Goal: Transaction & Acquisition: Purchase product/service

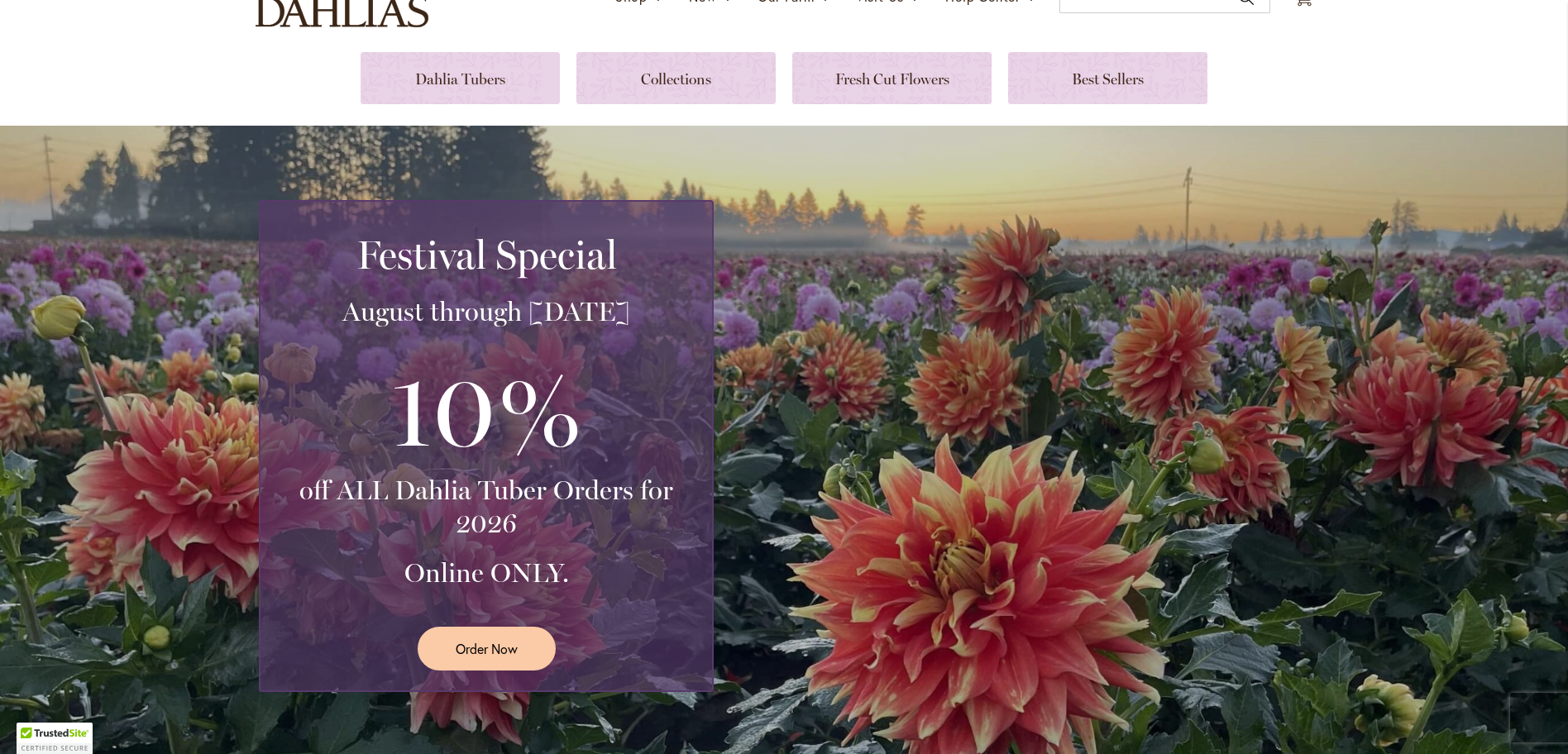
scroll to position [160, 0]
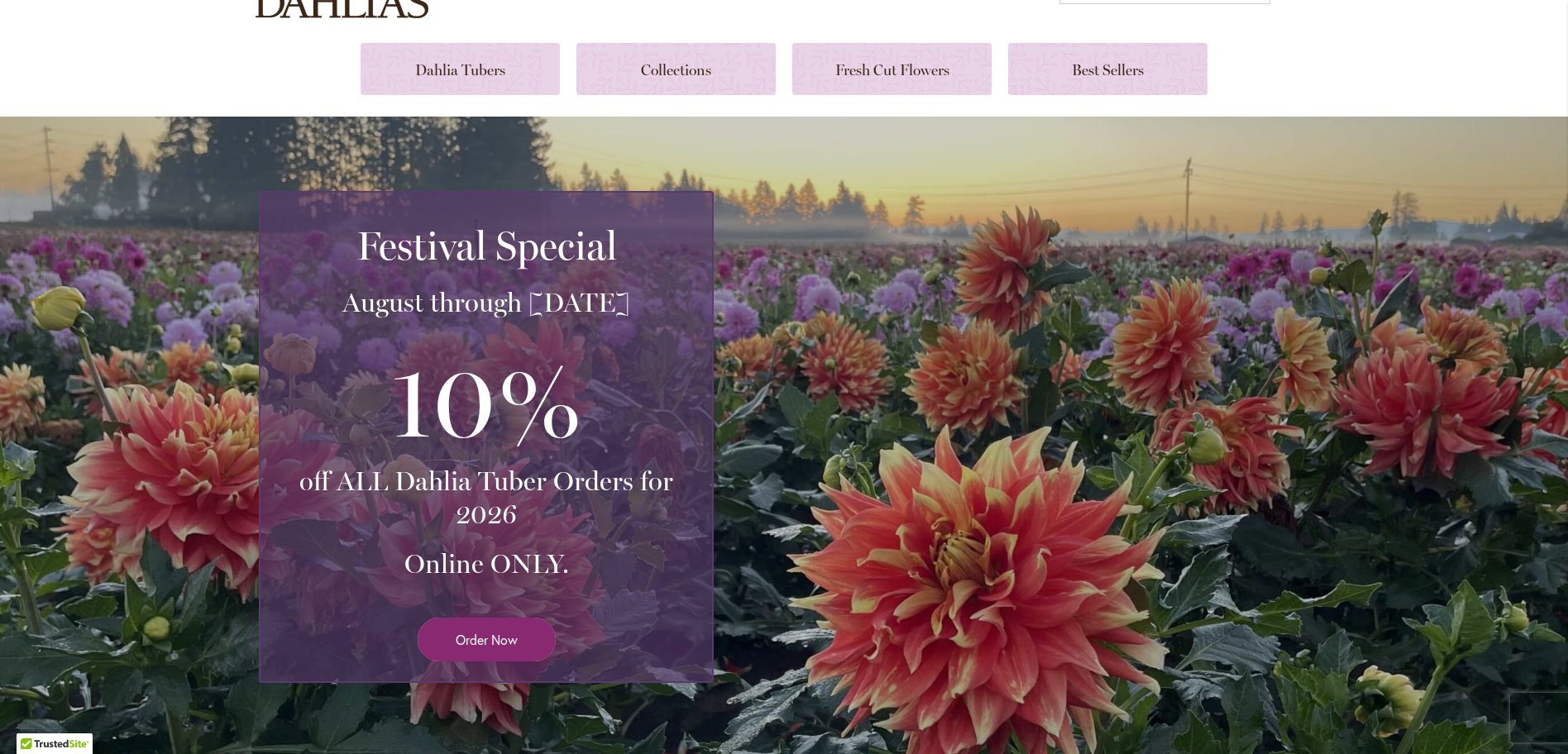
click at [508, 649] on link "Order Now" at bounding box center [487, 639] width 138 height 44
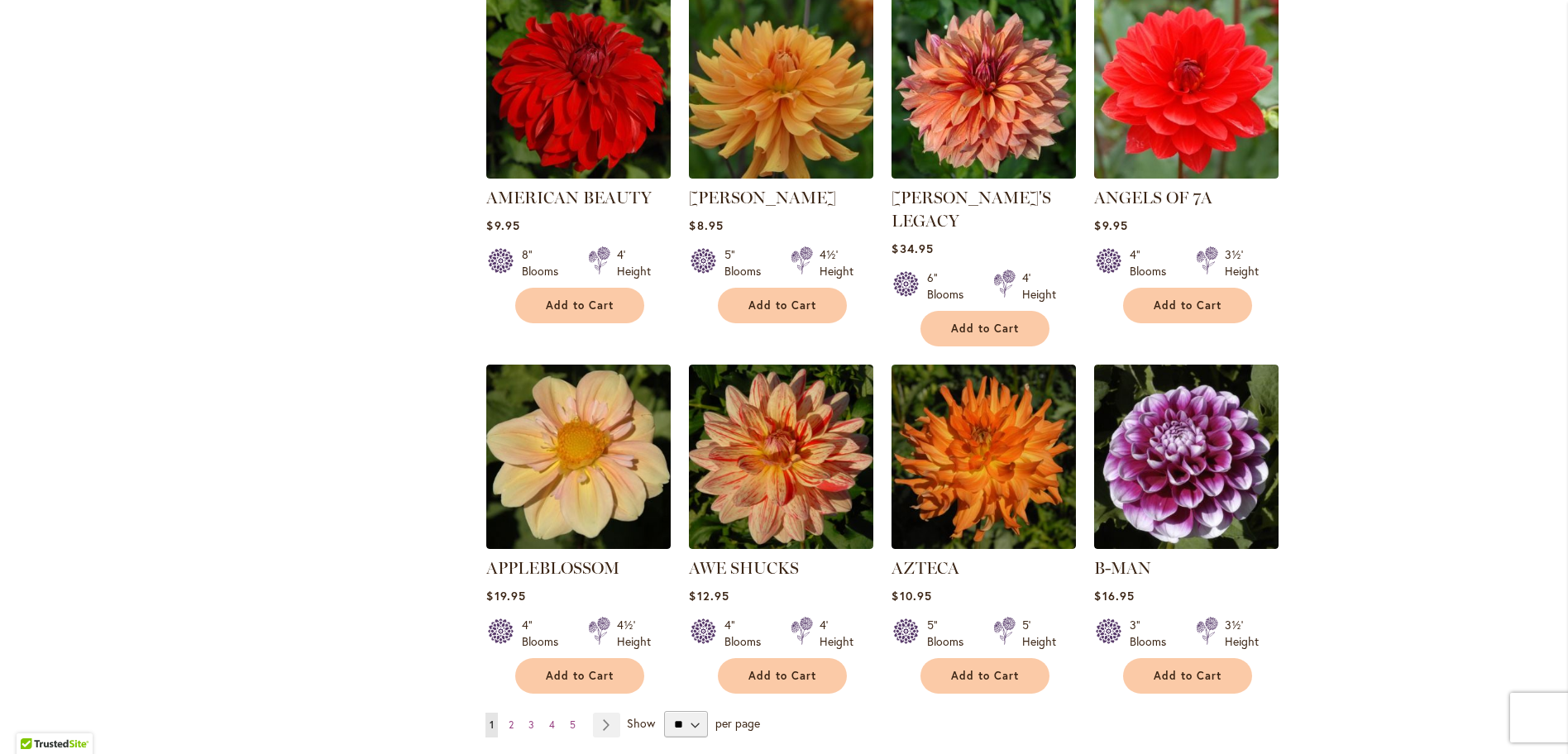
scroll to position [1097, 0]
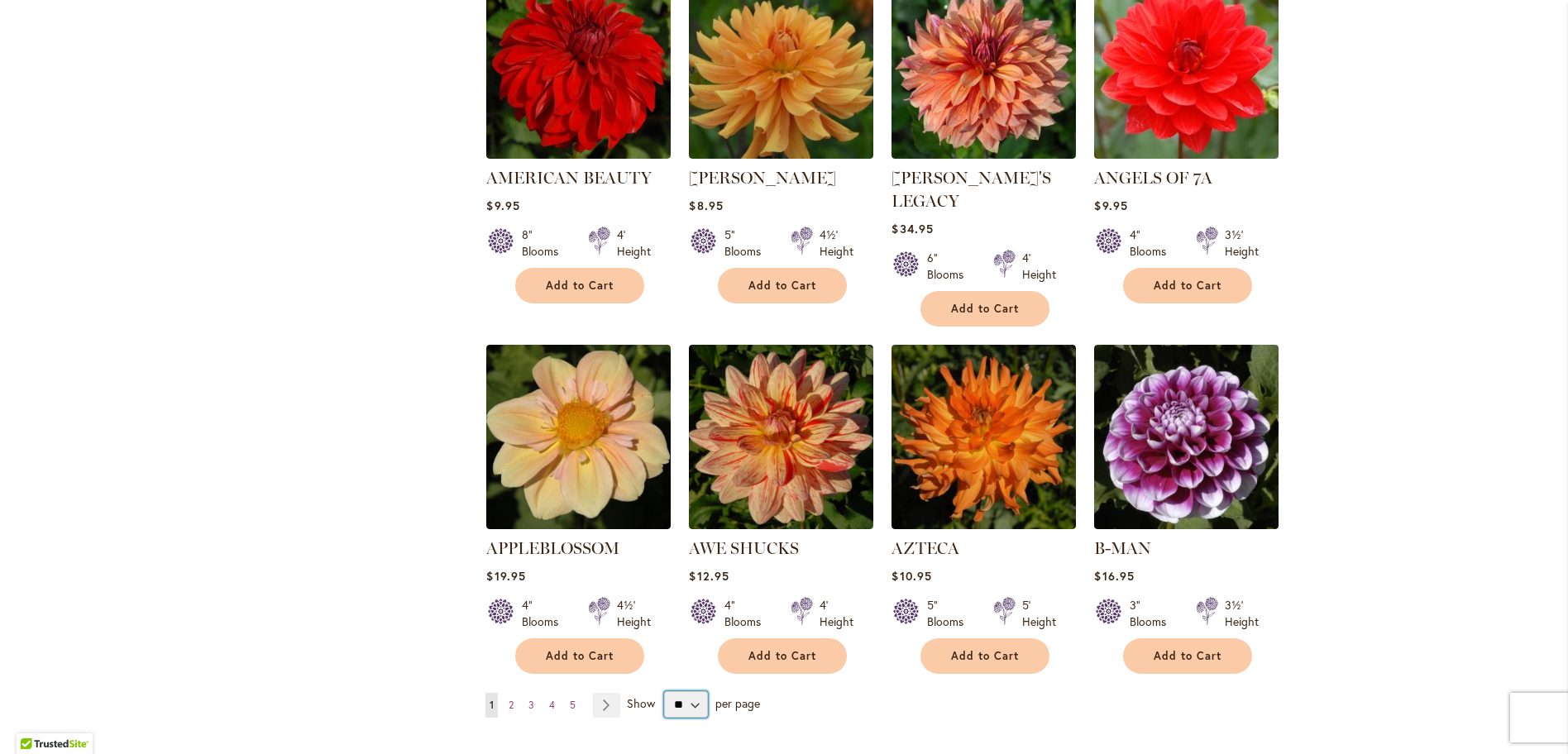
click at [698, 691] on select "** ** ** **" at bounding box center [685, 703] width 44 height 26
select select "**"
click at [664, 691] on select "** ** ** **" at bounding box center [685, 703] width 44 height 26
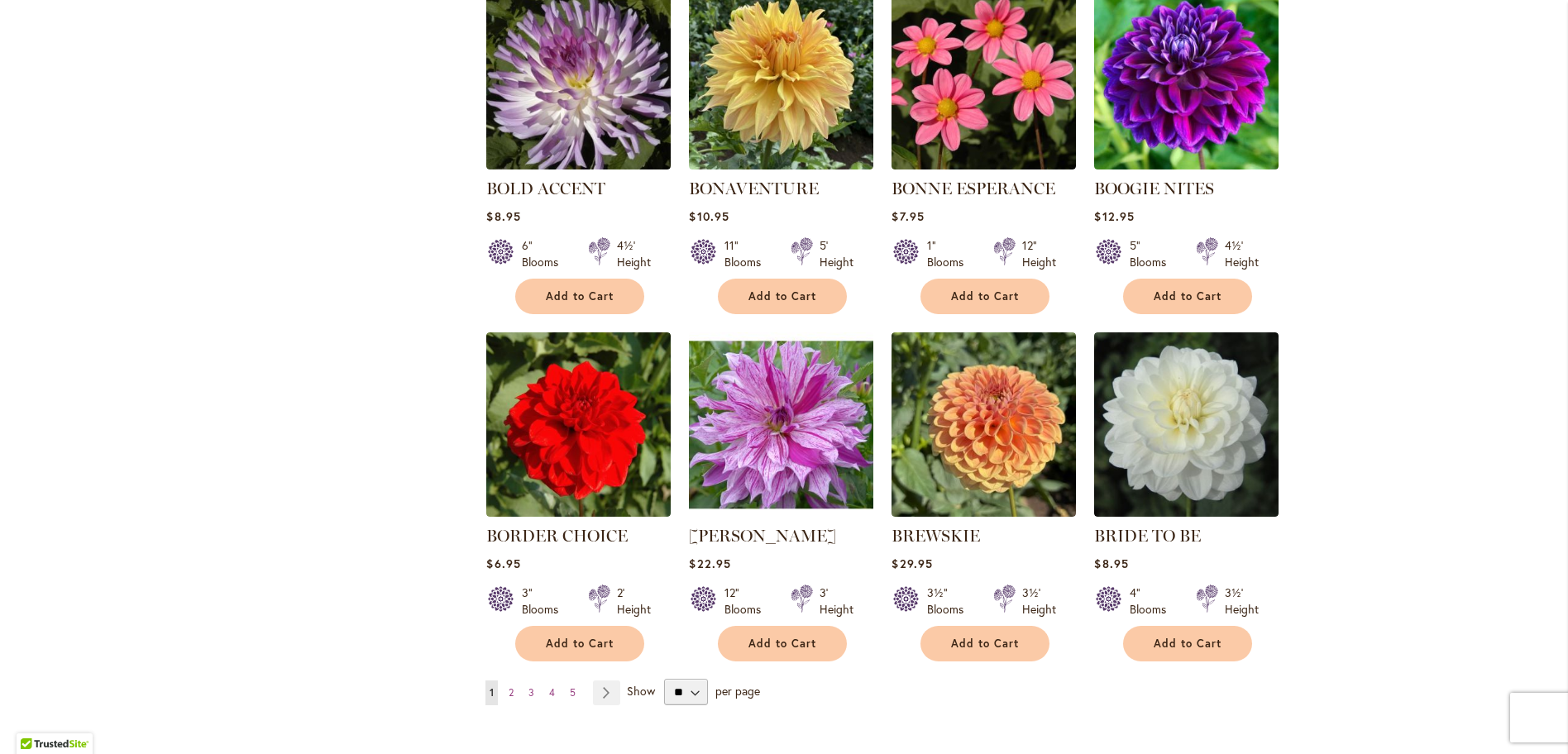
scroll to position [3928, 0]
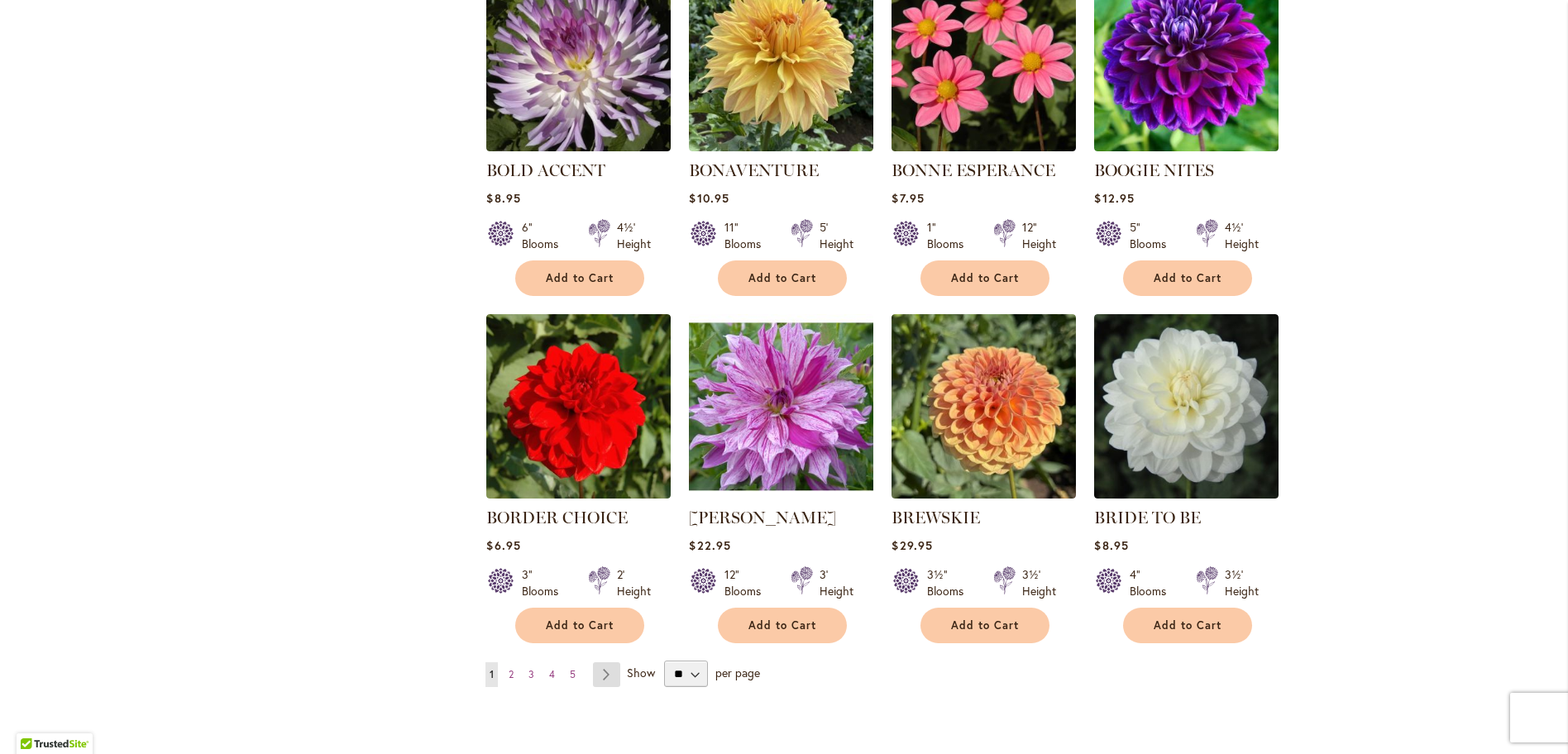
click at [605, 662] on link "Page Next" at bounding box center [606, 673] width 27 height 24
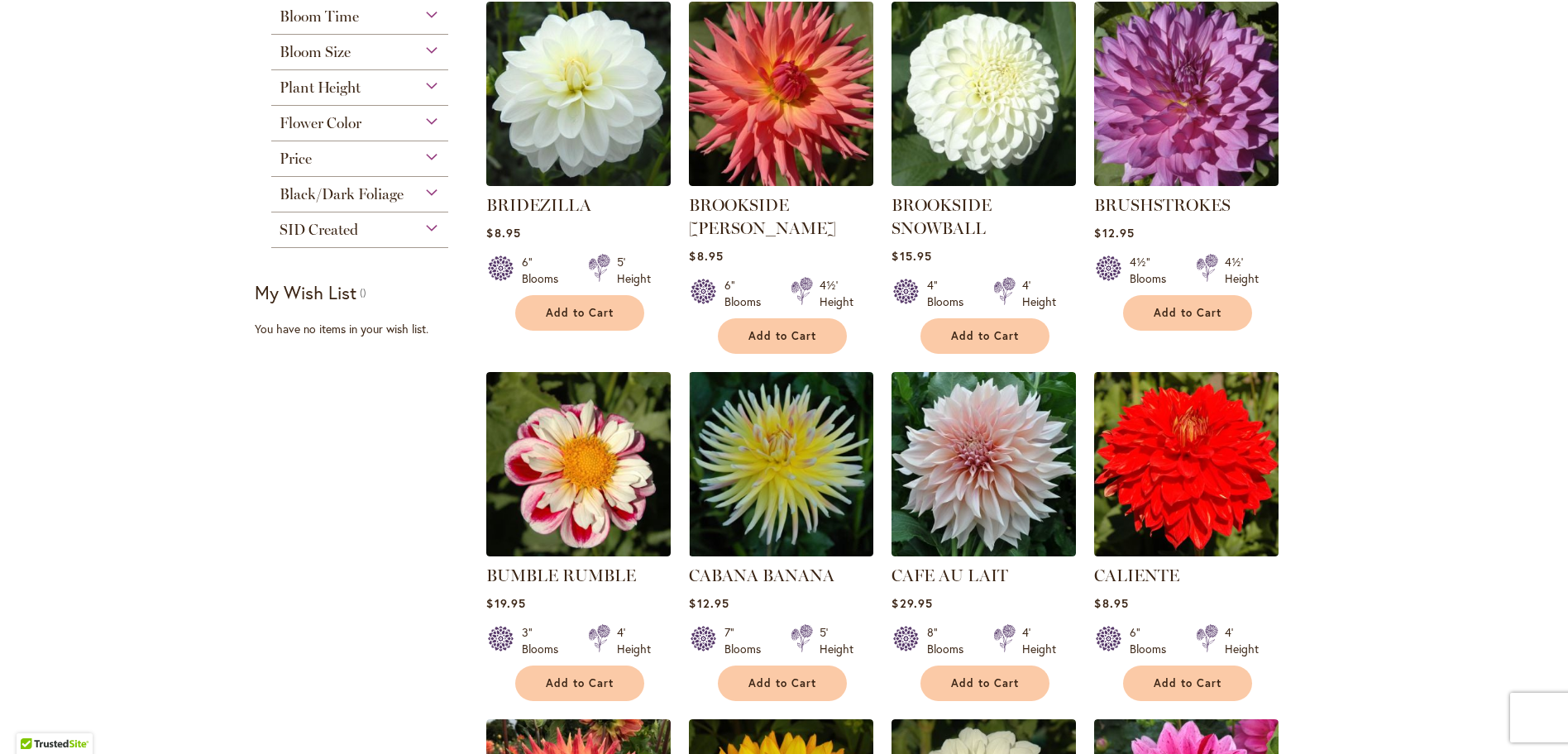
scroll to position [350, 0]
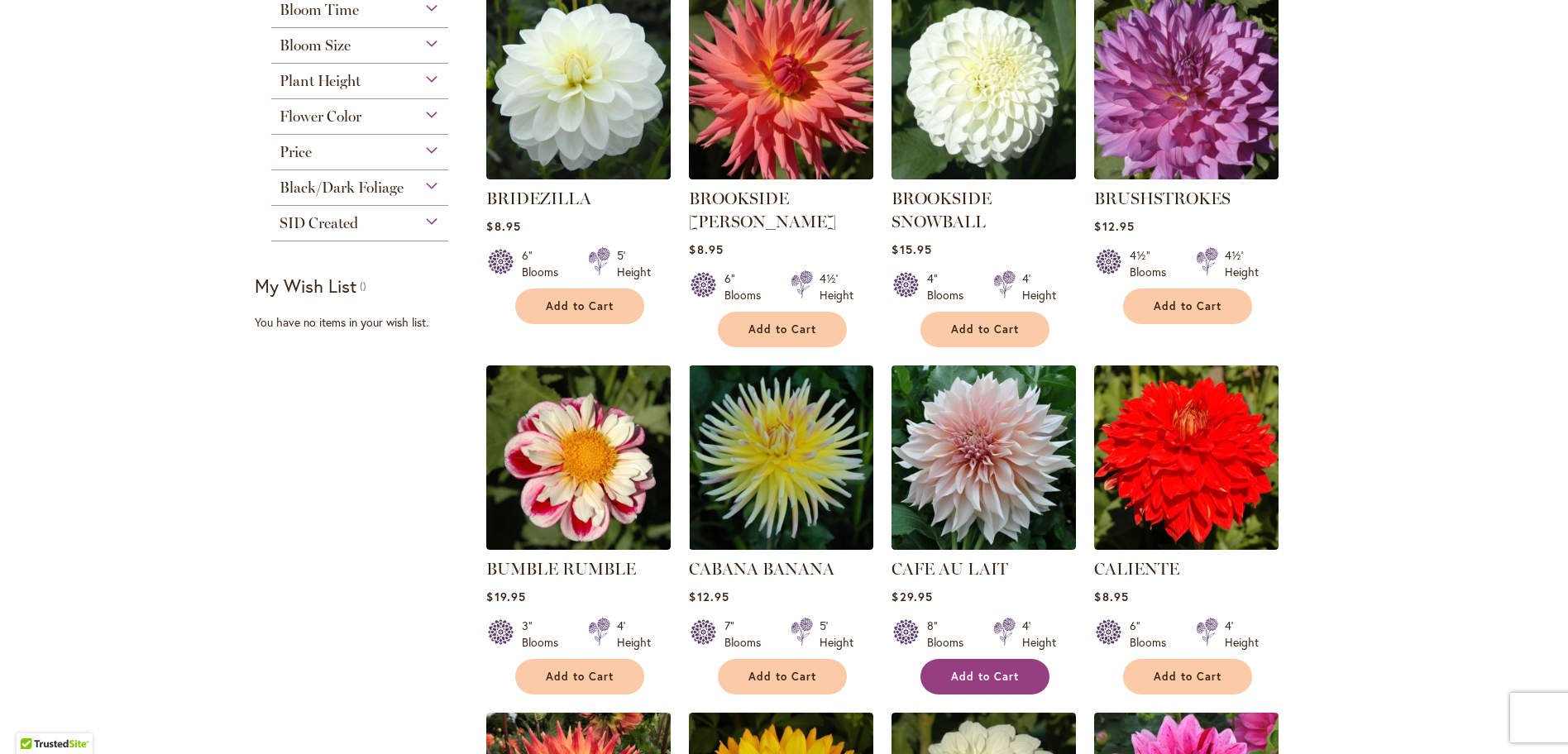
click at [1003, 671] on span "Add to Cart" at bounding box center [985, 676] width 68 height 14
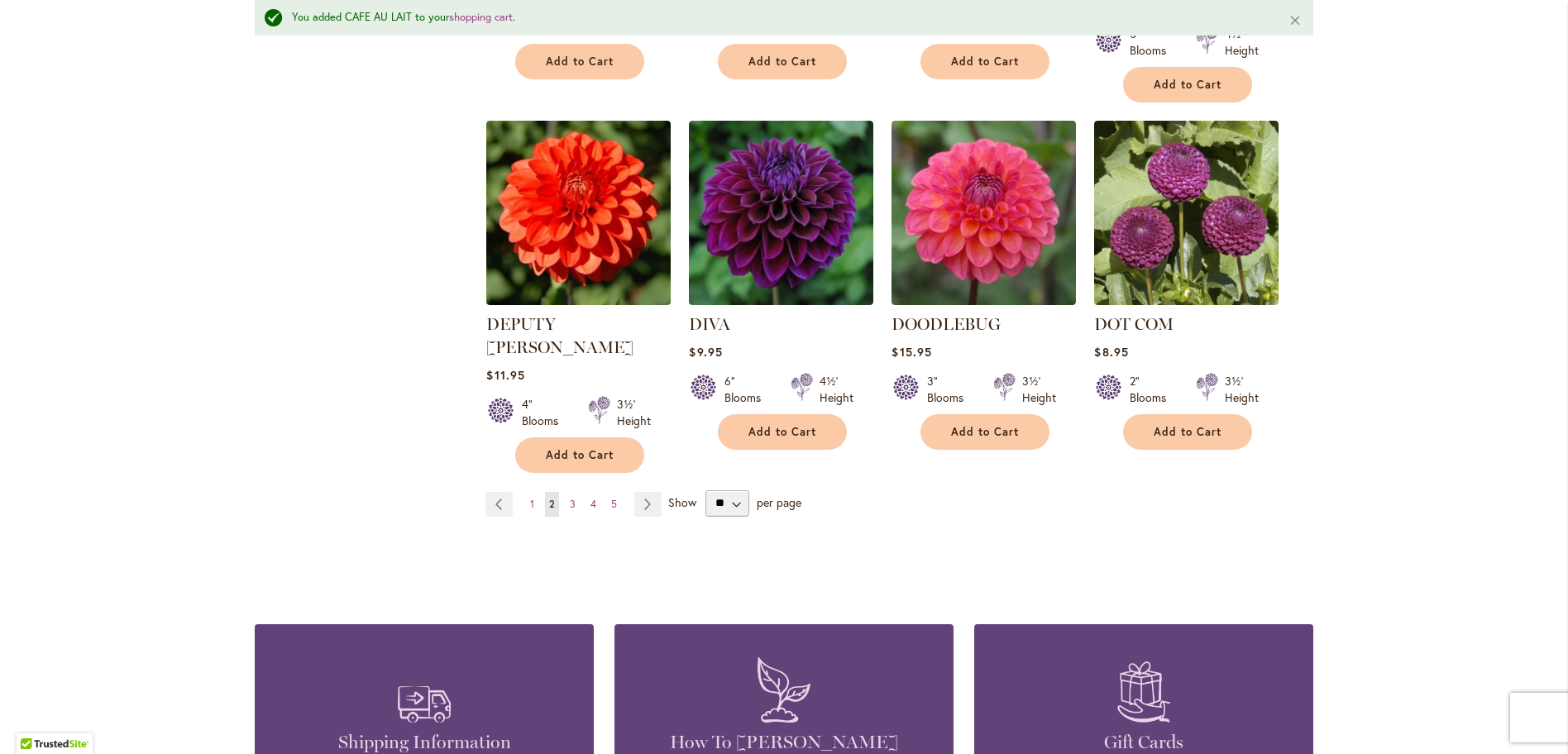
scroll to position [4258, 0]
click at [651, 491] on link "Page Next" at bounding box center [648, 503] width 27 height 24
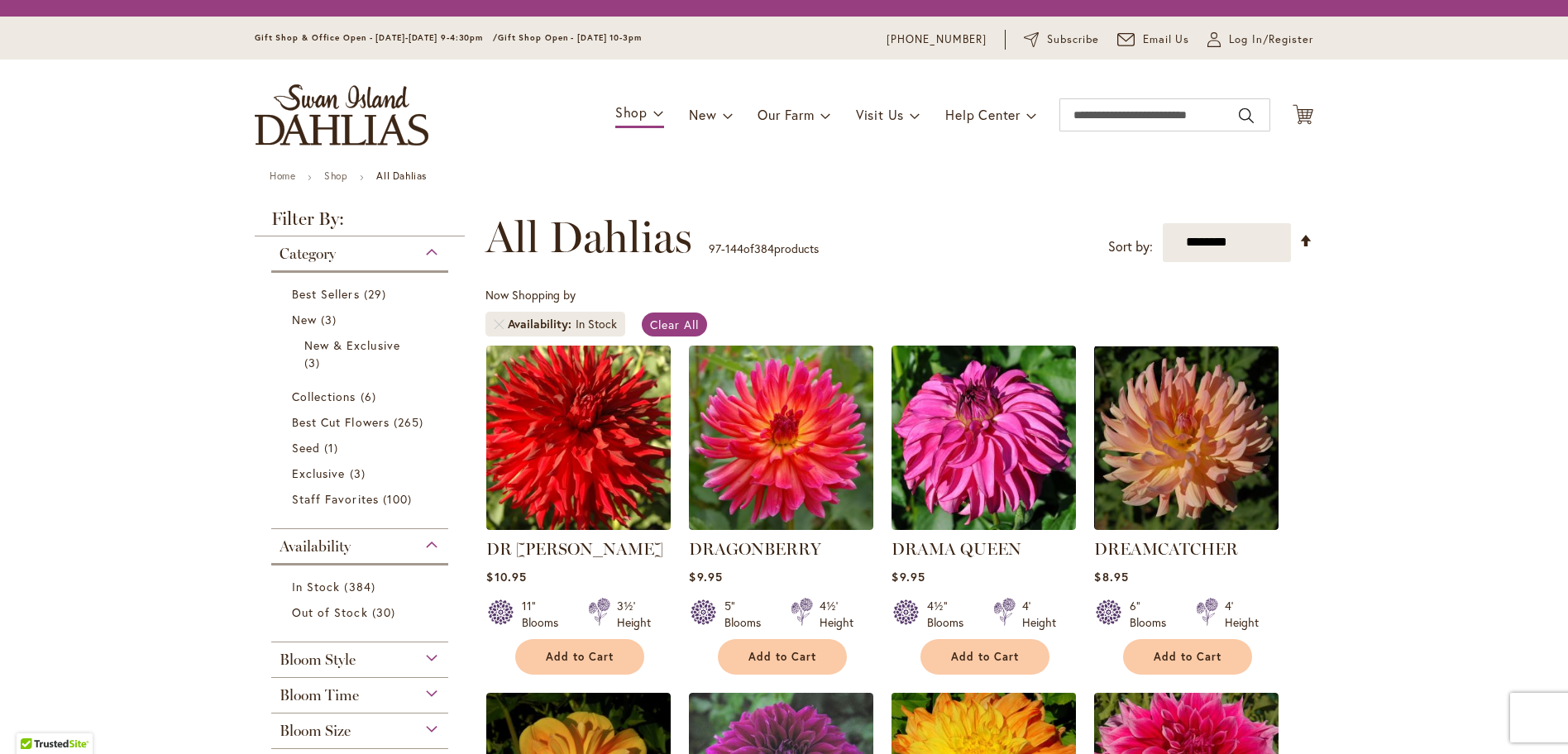
scroll to position [165, 0]
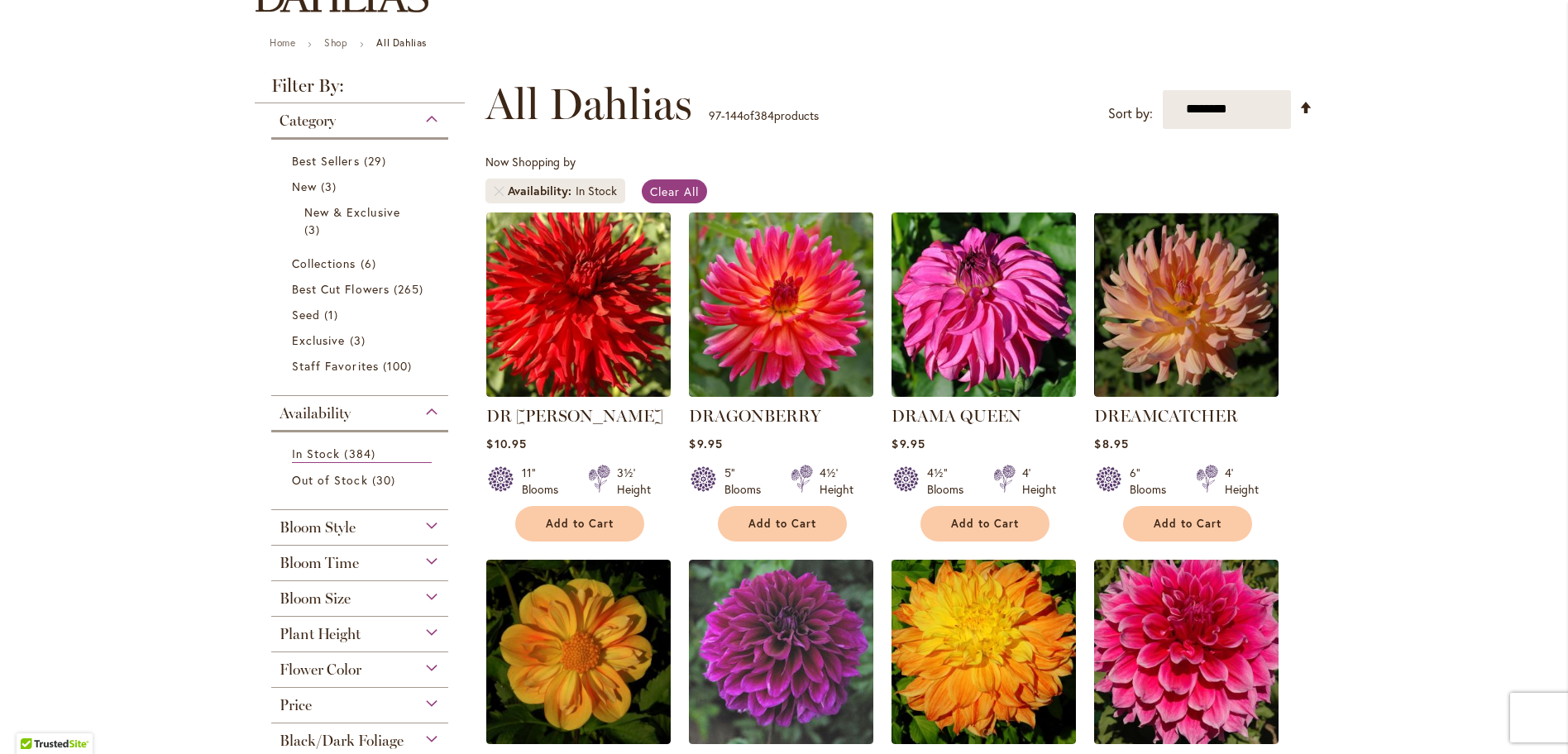
click at [426, 664] on div "Flower Color" at bounding box center [360, 664] width 177 height 26
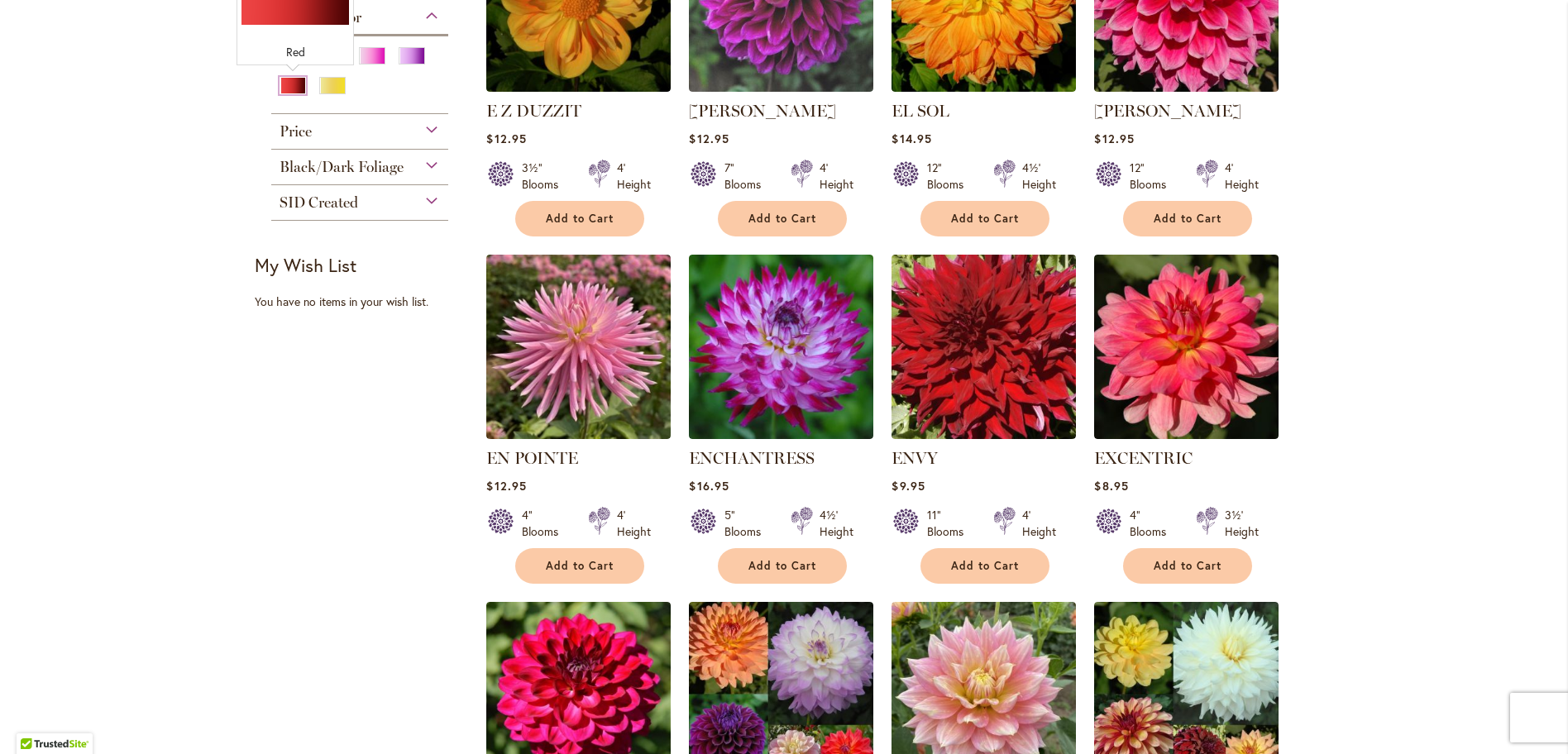
click at [288, 83] on div "Red" at bounding box center [292, 86] width 26 height 18
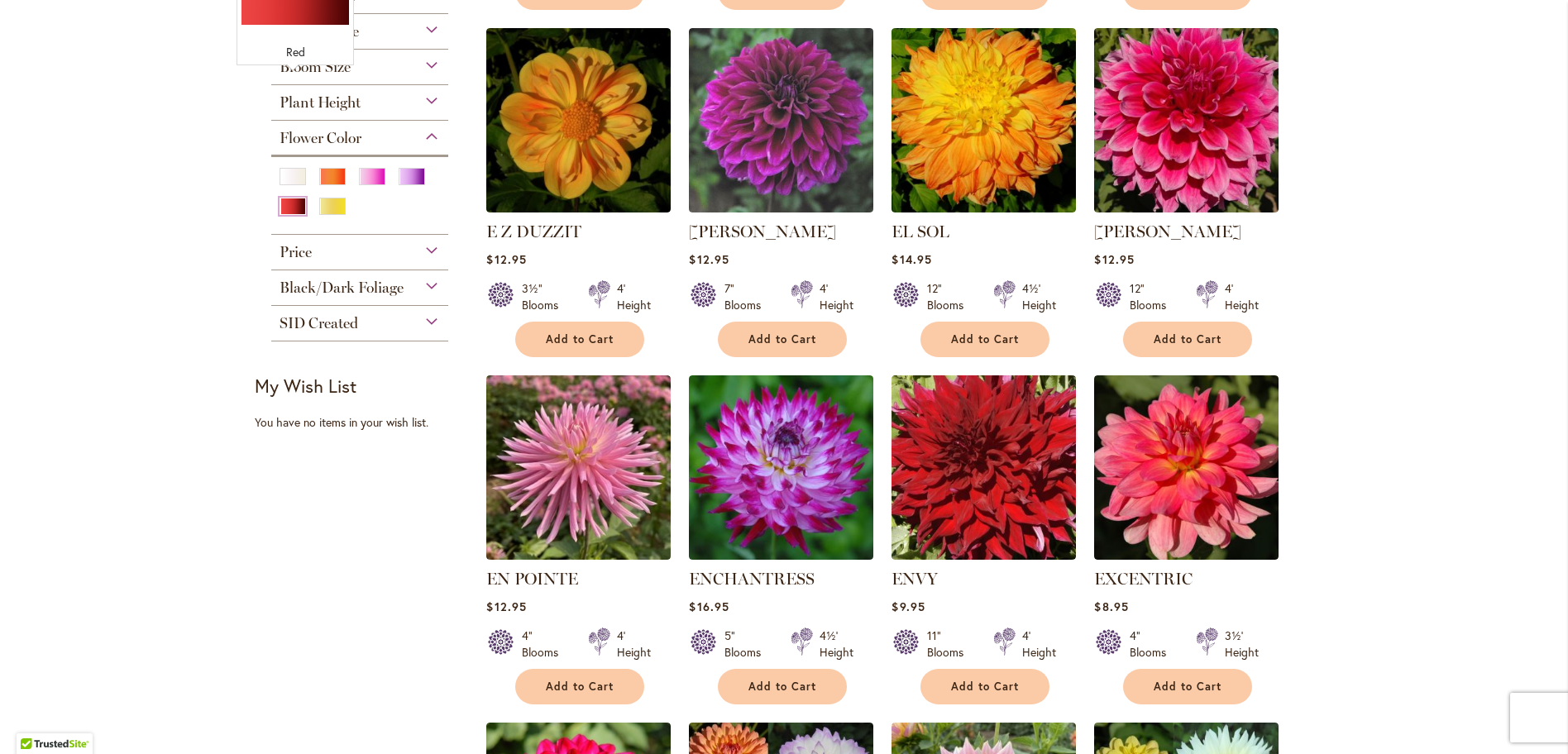
scroll to position [696, 0]
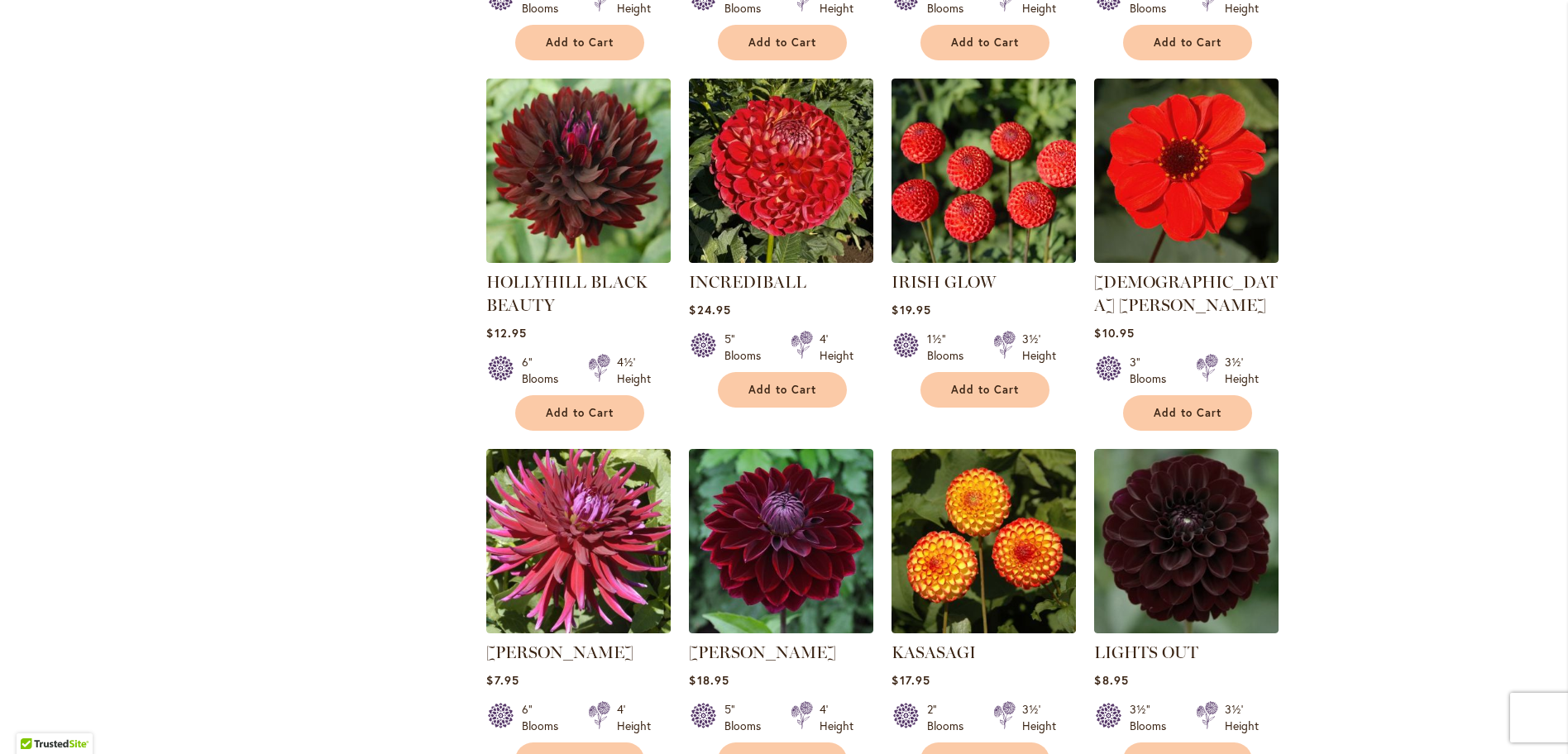
scroll to position [2437, 0]
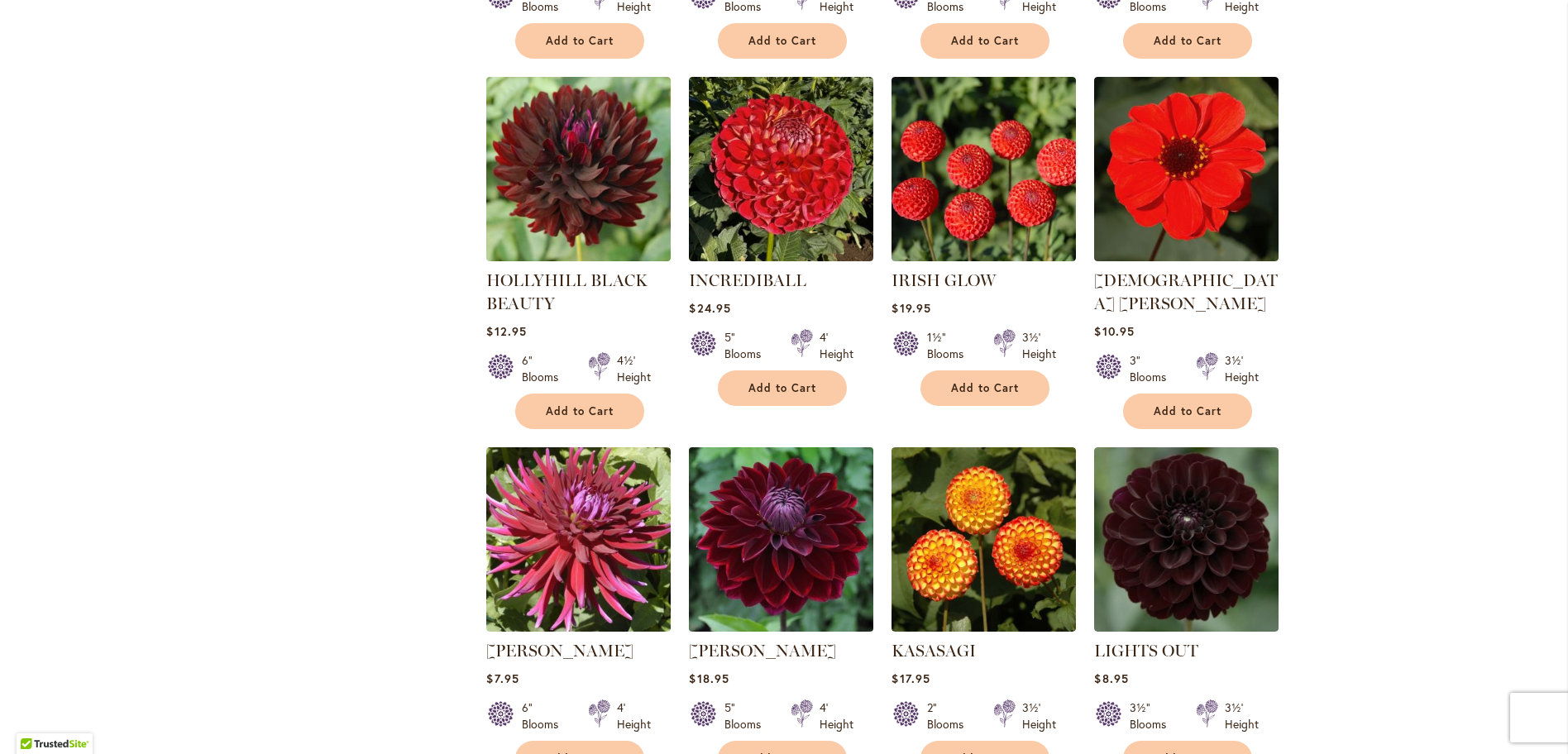
click at [775, 513] on img at bounding box center [781, 538] width 194 height 194
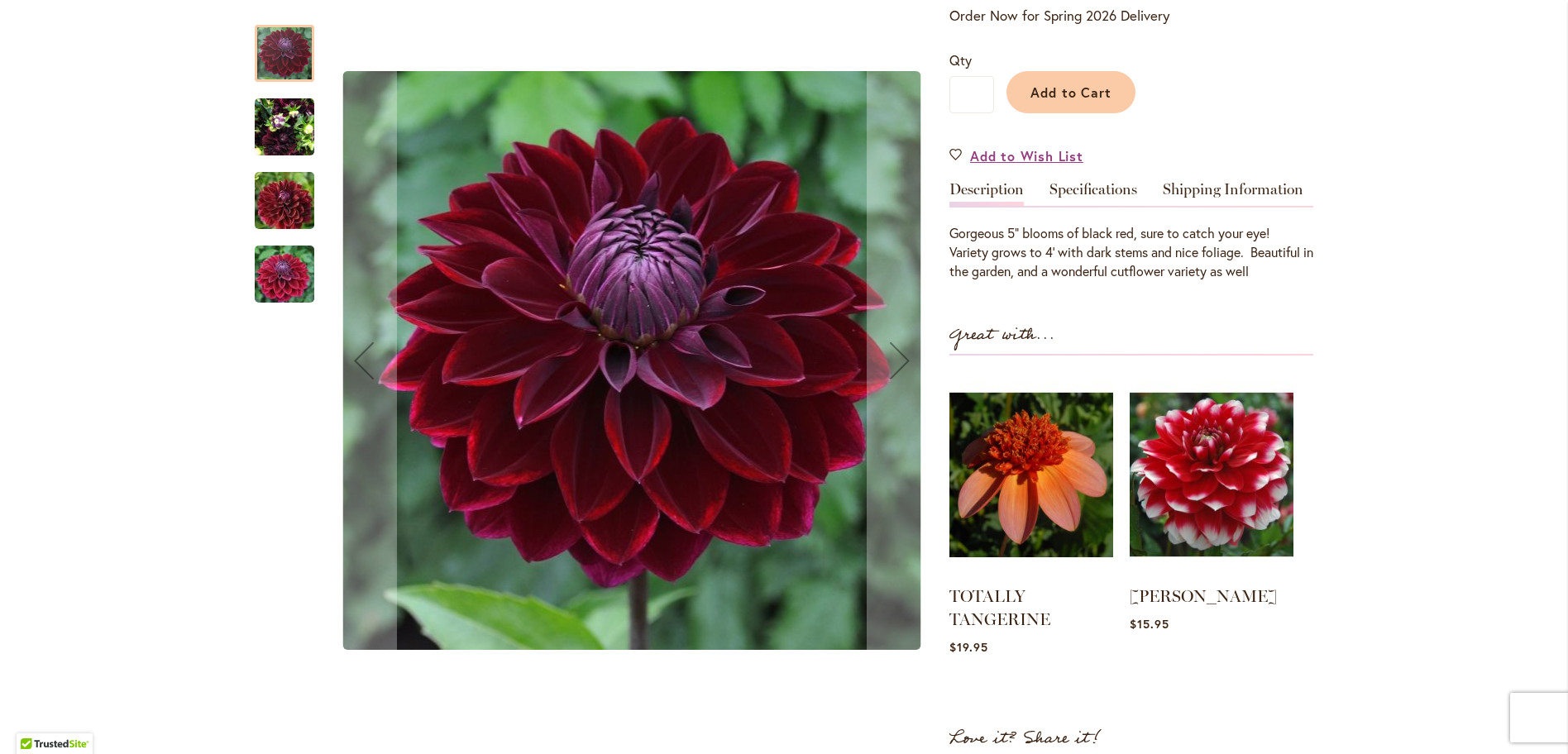
scroll to position [365, 0]
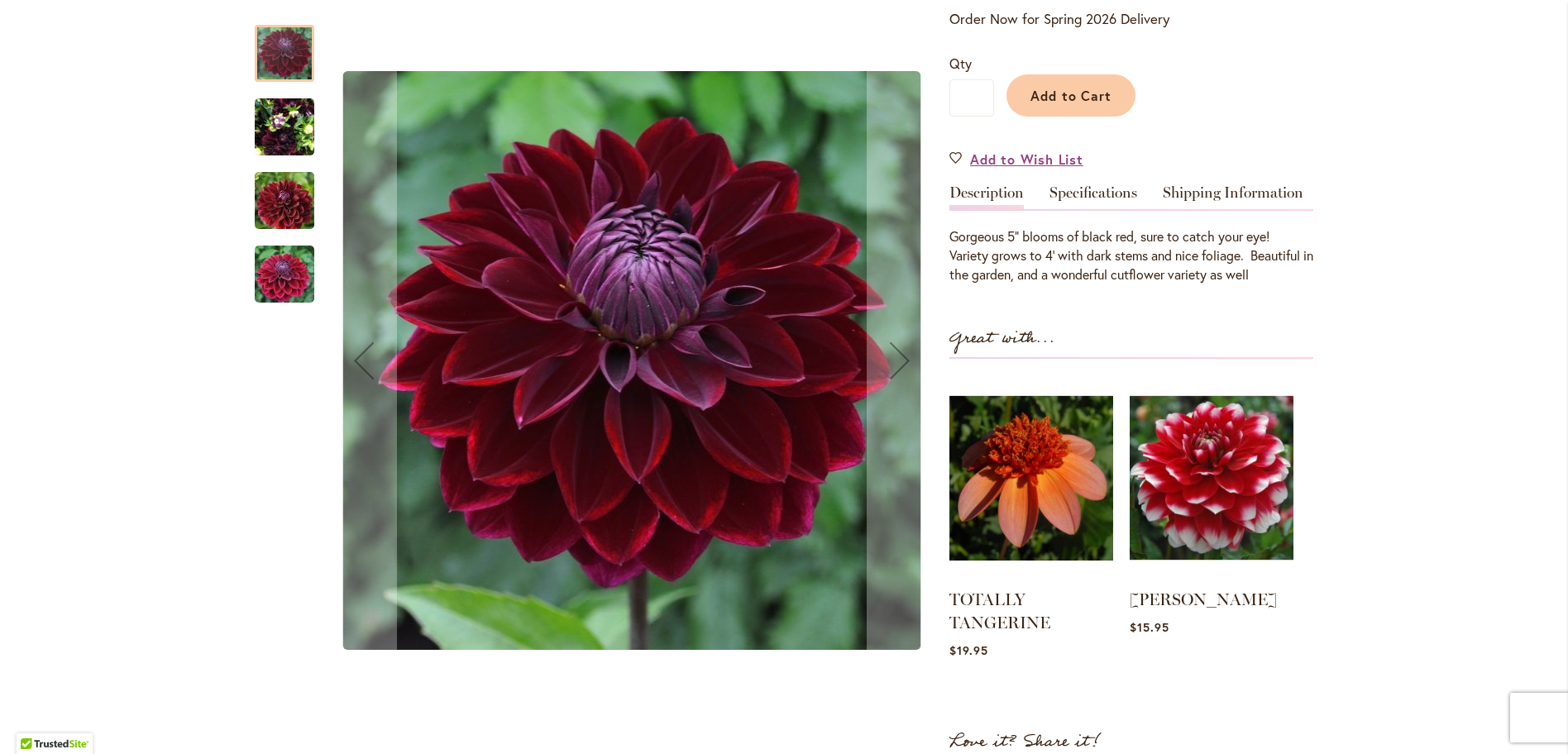
click at [285, 134] on img "Kaisha Lea" at bounding box center [284, 127] width 59 height 80
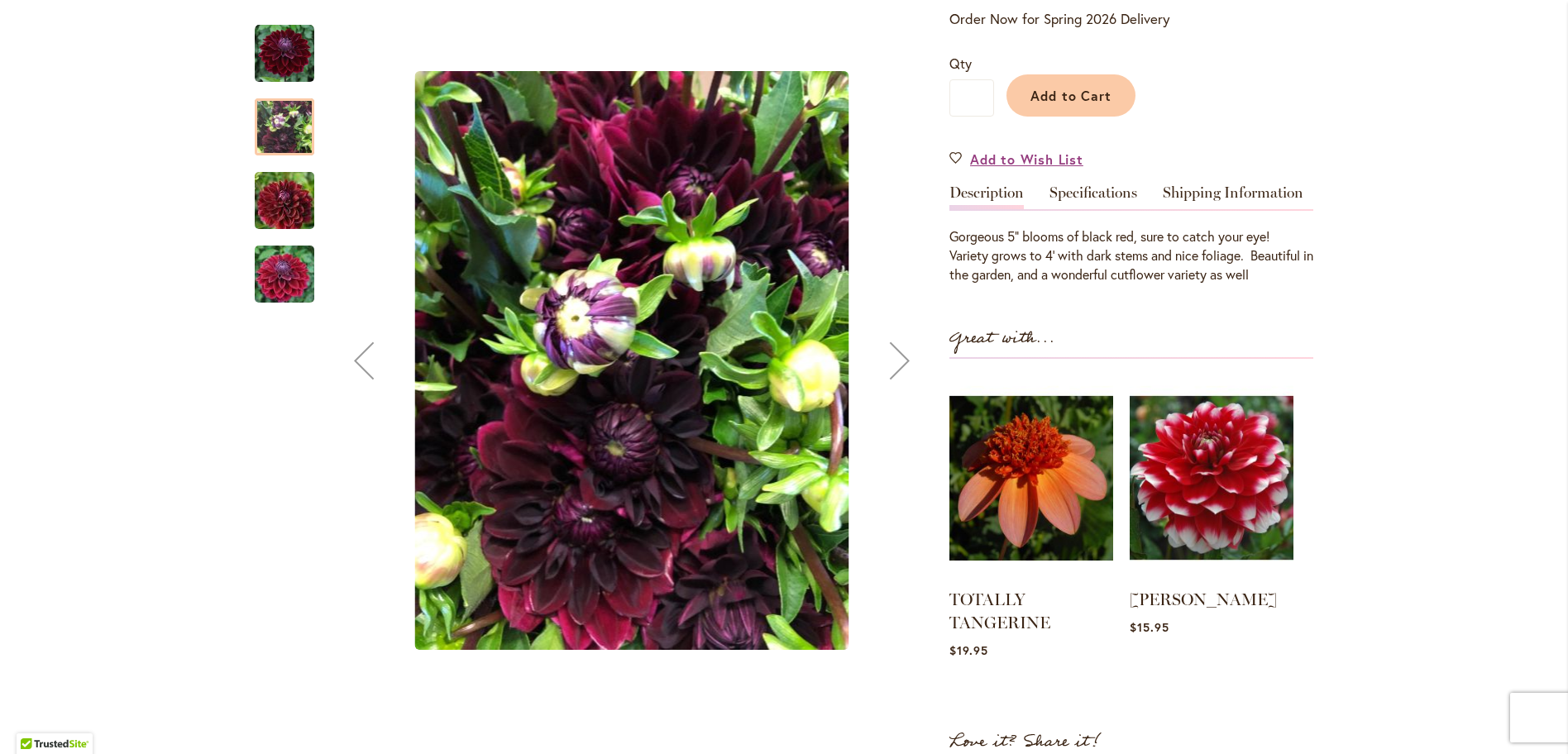
click at [288, 187] on img "Kaisha Lea" at bounding box center [284, 201] width 119 height 80
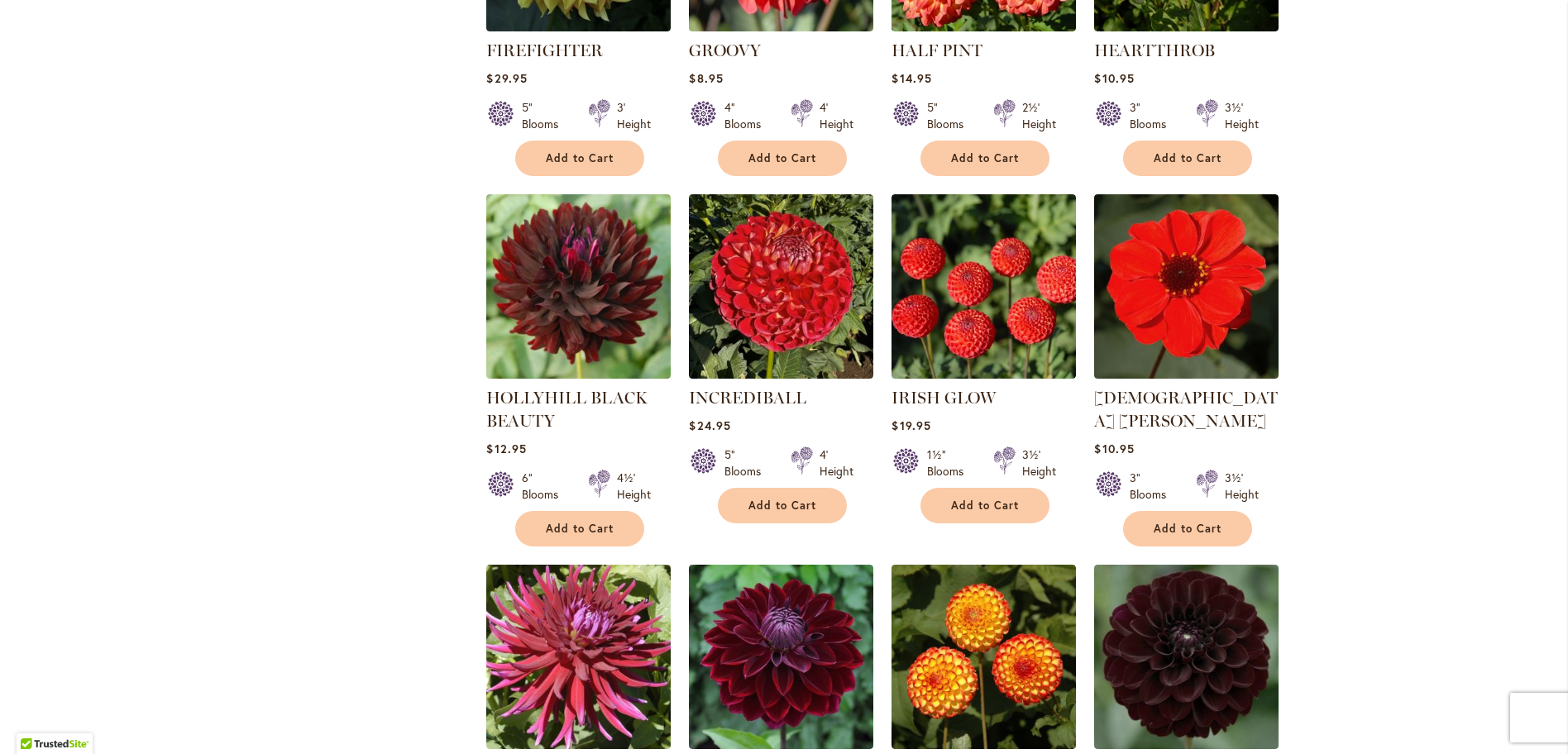
scroll to position [2324, 0]
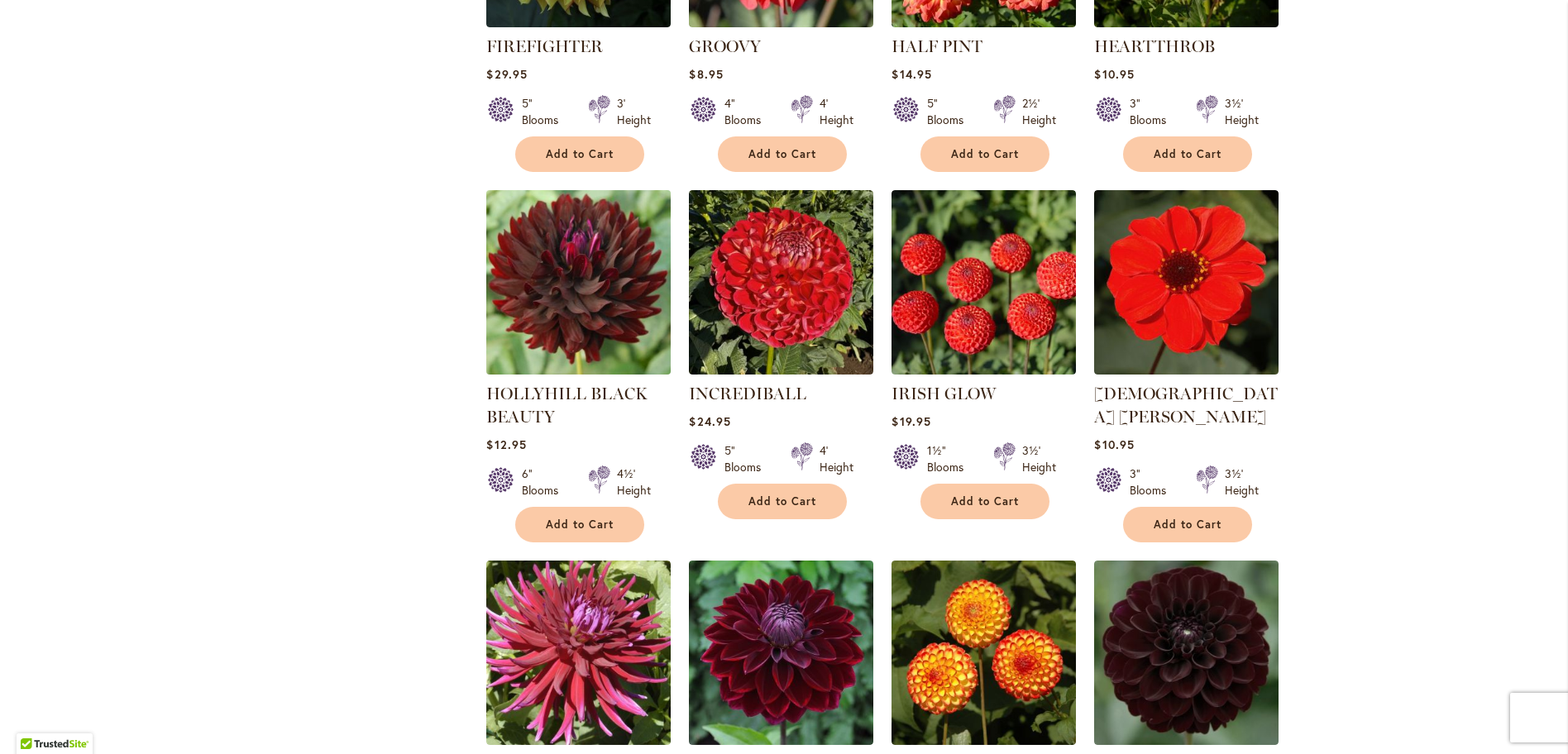
click at [581, 250] on img at bounding box center [578, 281] width 194 height 194
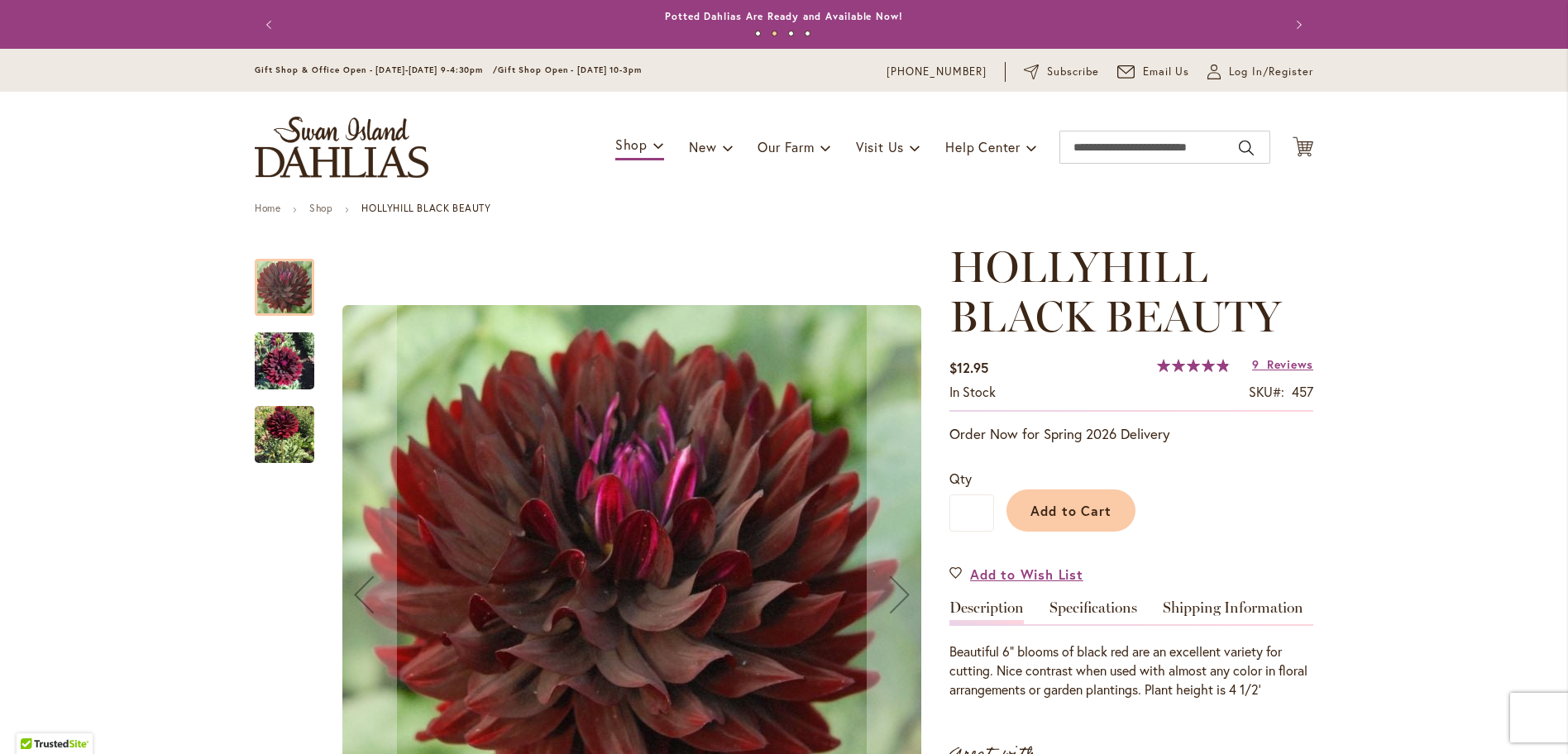
click at [273, 364] on img "HOLLYHILL BLACK BEAUTY" at bounding box center [284, 361] width 59 height 80
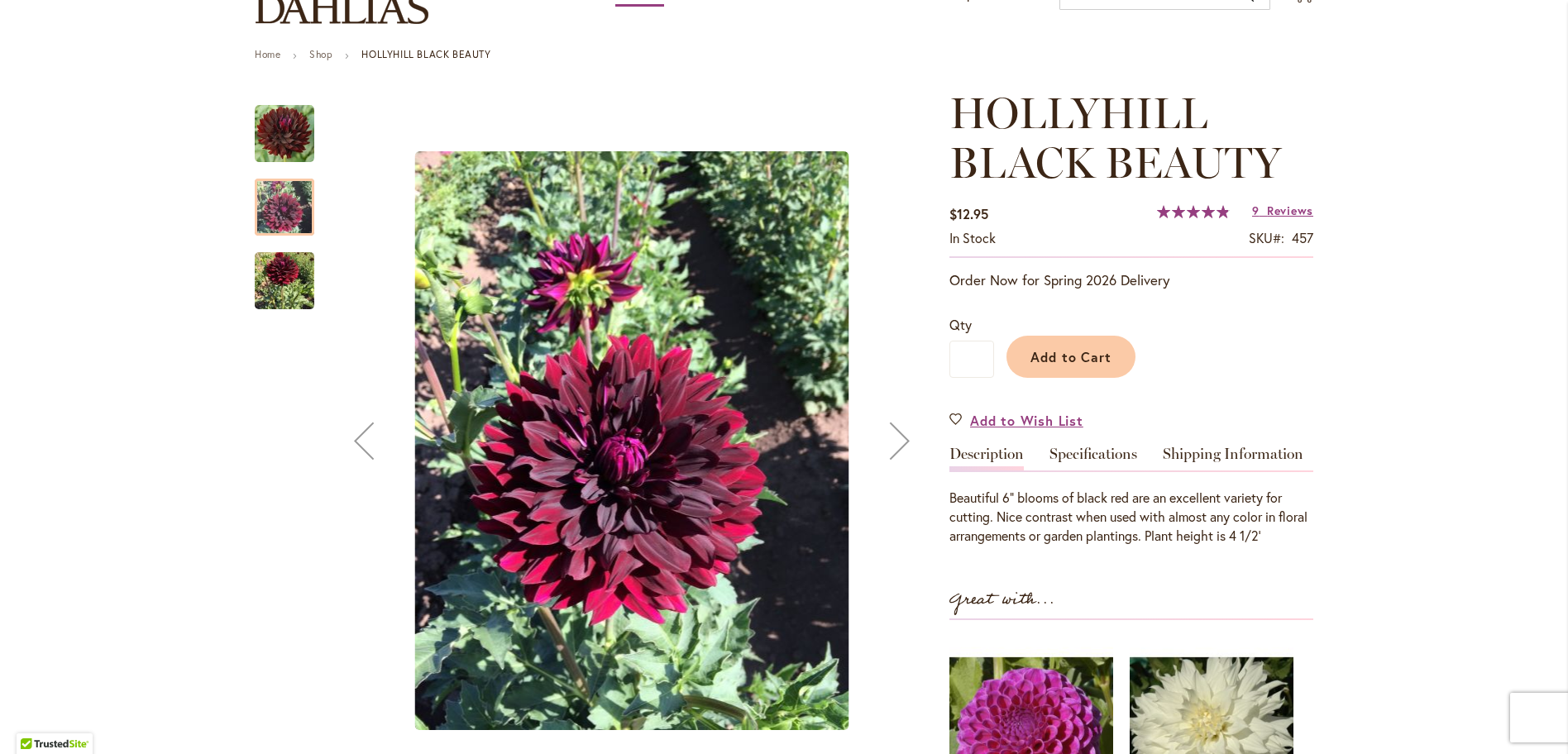
scroll to position [156, 0]
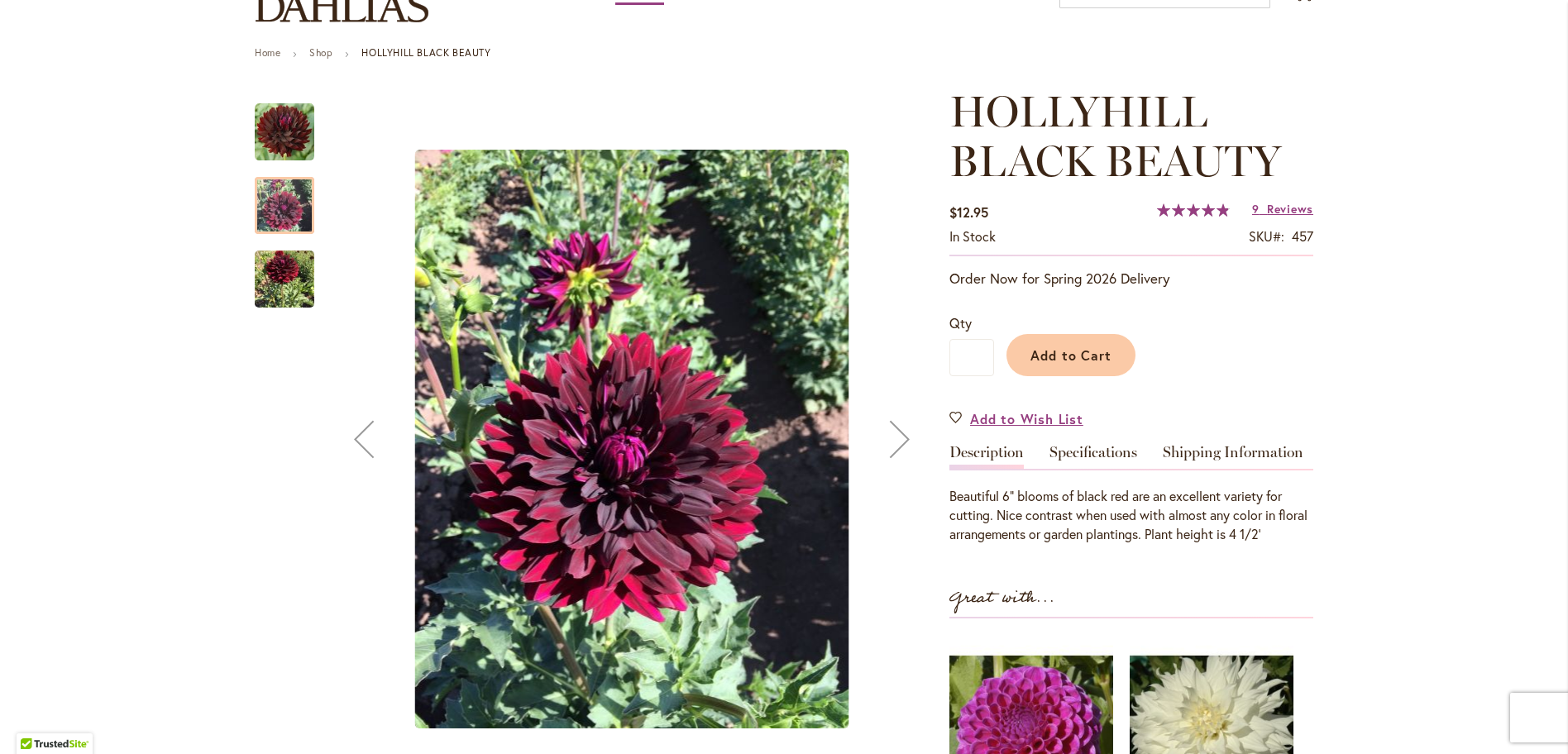
click at [272, 271] on img "HOLLYHILL BLACK BEAUTY" at bounding box center [284, 278] width 59 height 75
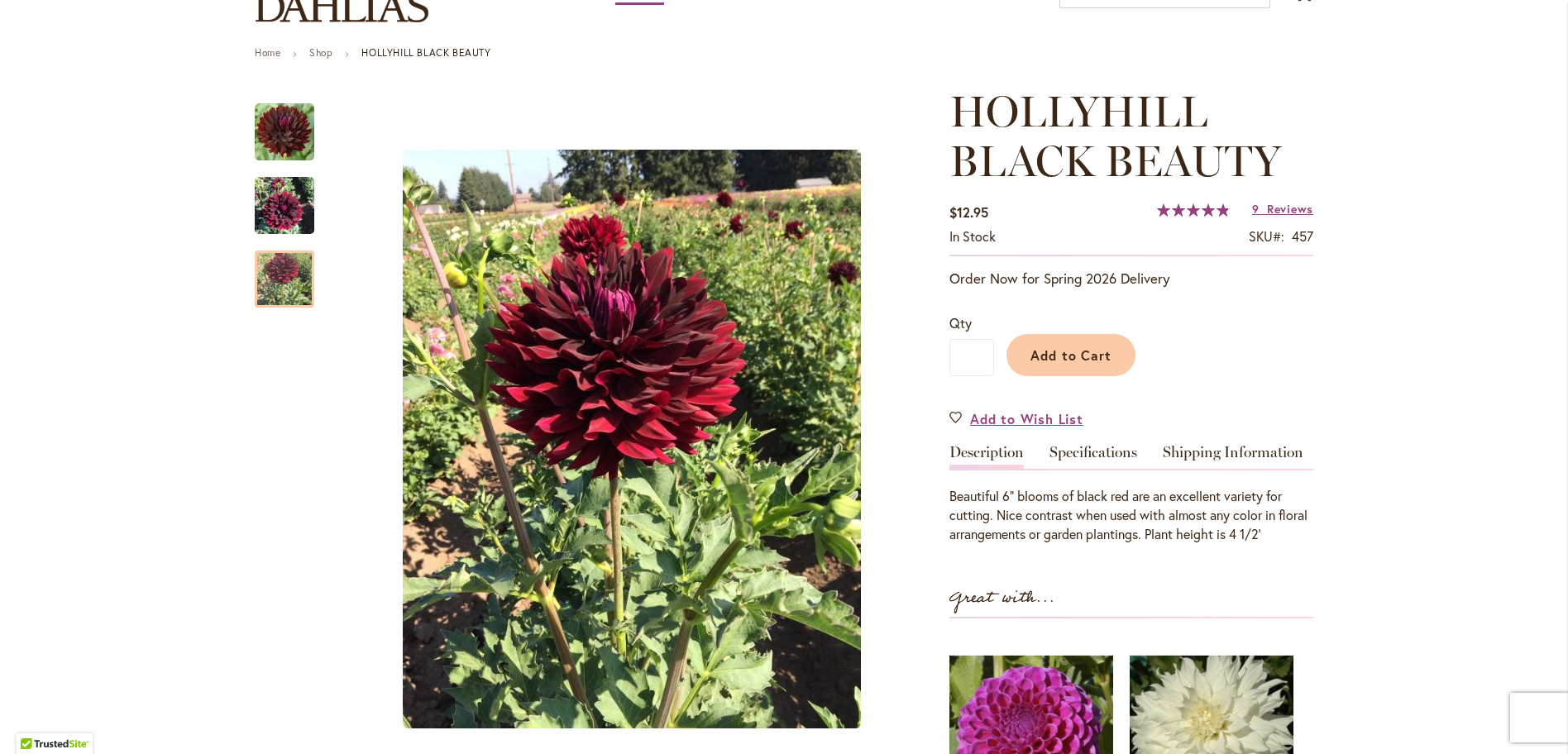
scroll to position [157, 0]
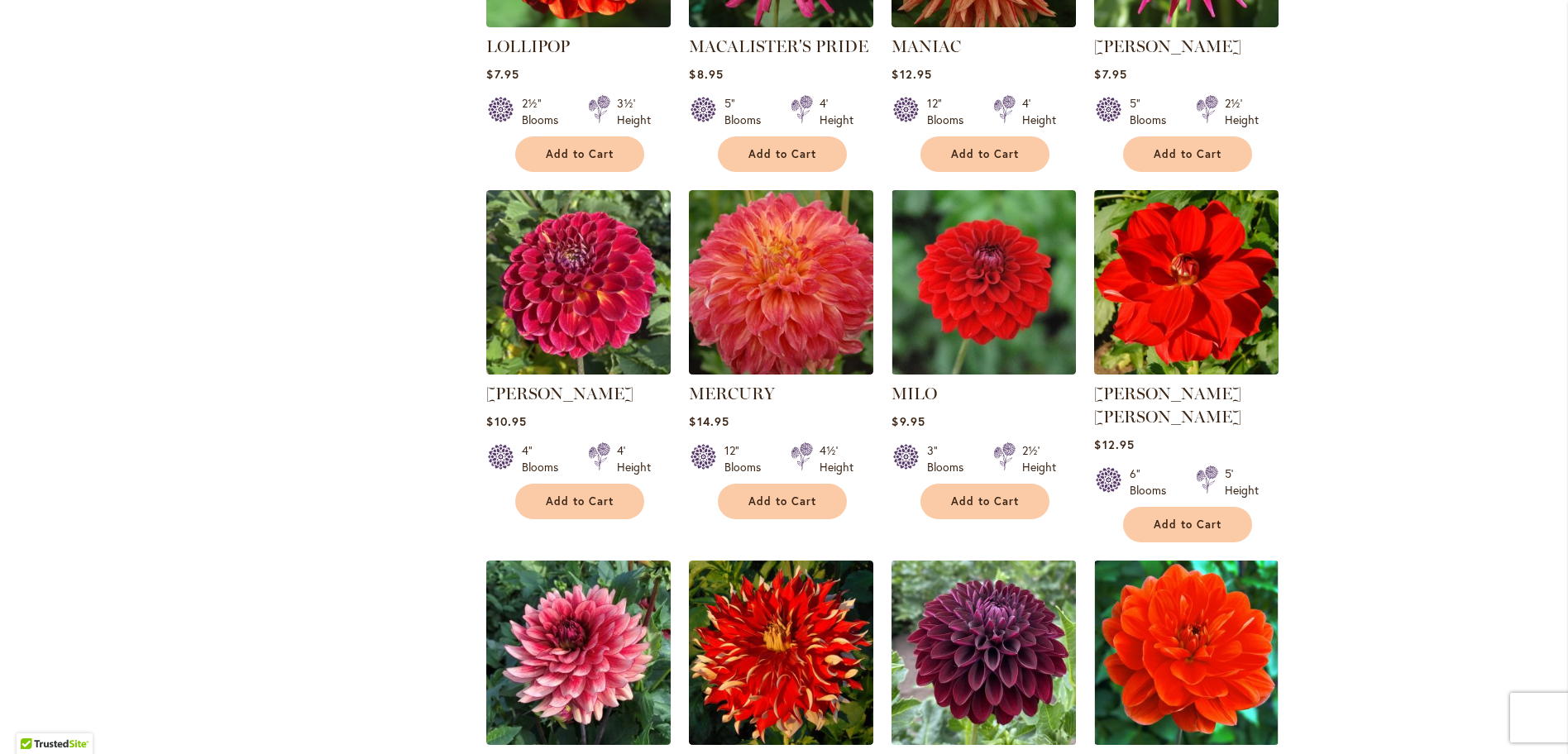
scroll to position [3400, 0]
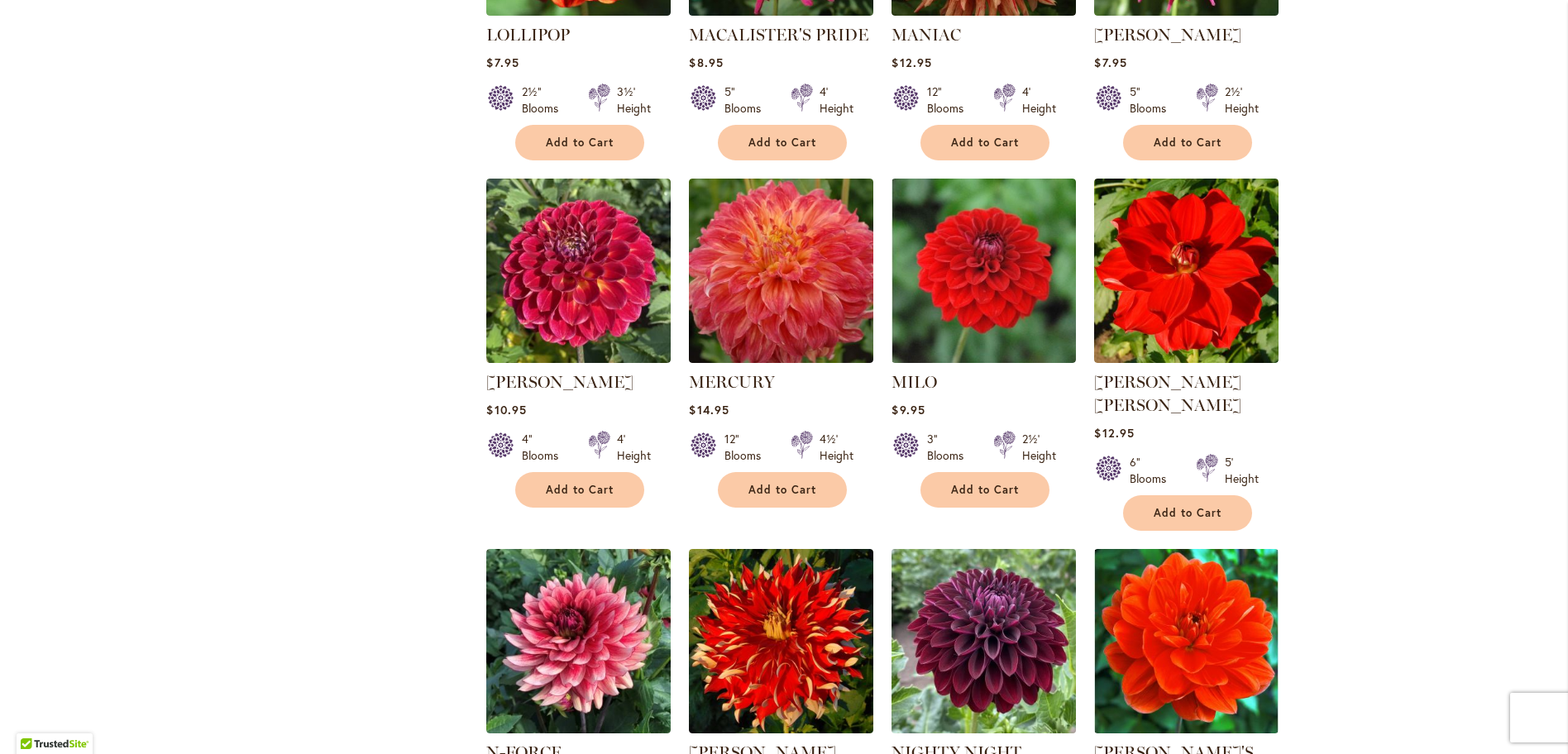
click at [999, 579] on img at bounding box center [983, 640] width 194 height 194
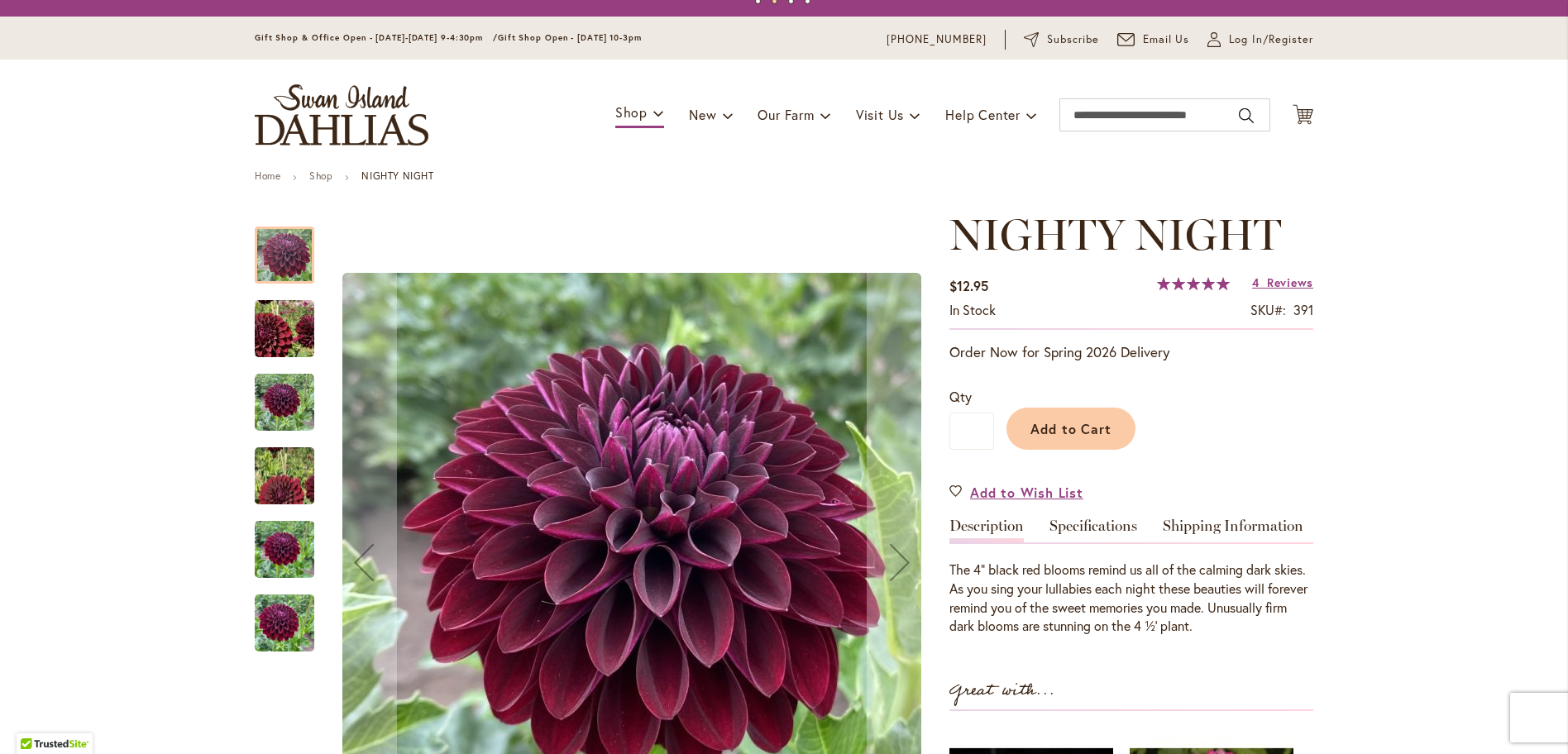
scroll to position [35, 0]
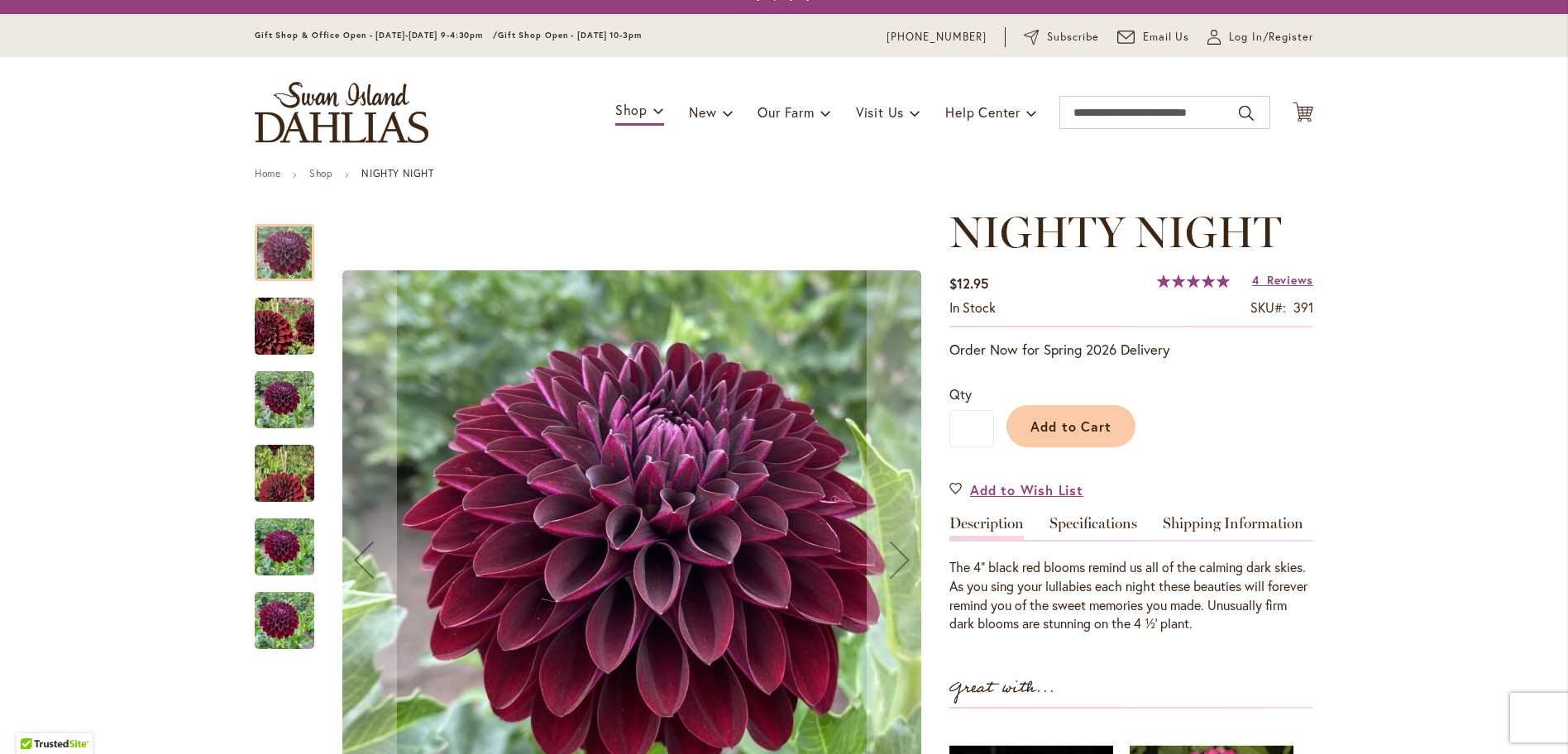
click at [291, 324] on img "Nighty Night" at bounding box center [284, 326] width 118 height 114
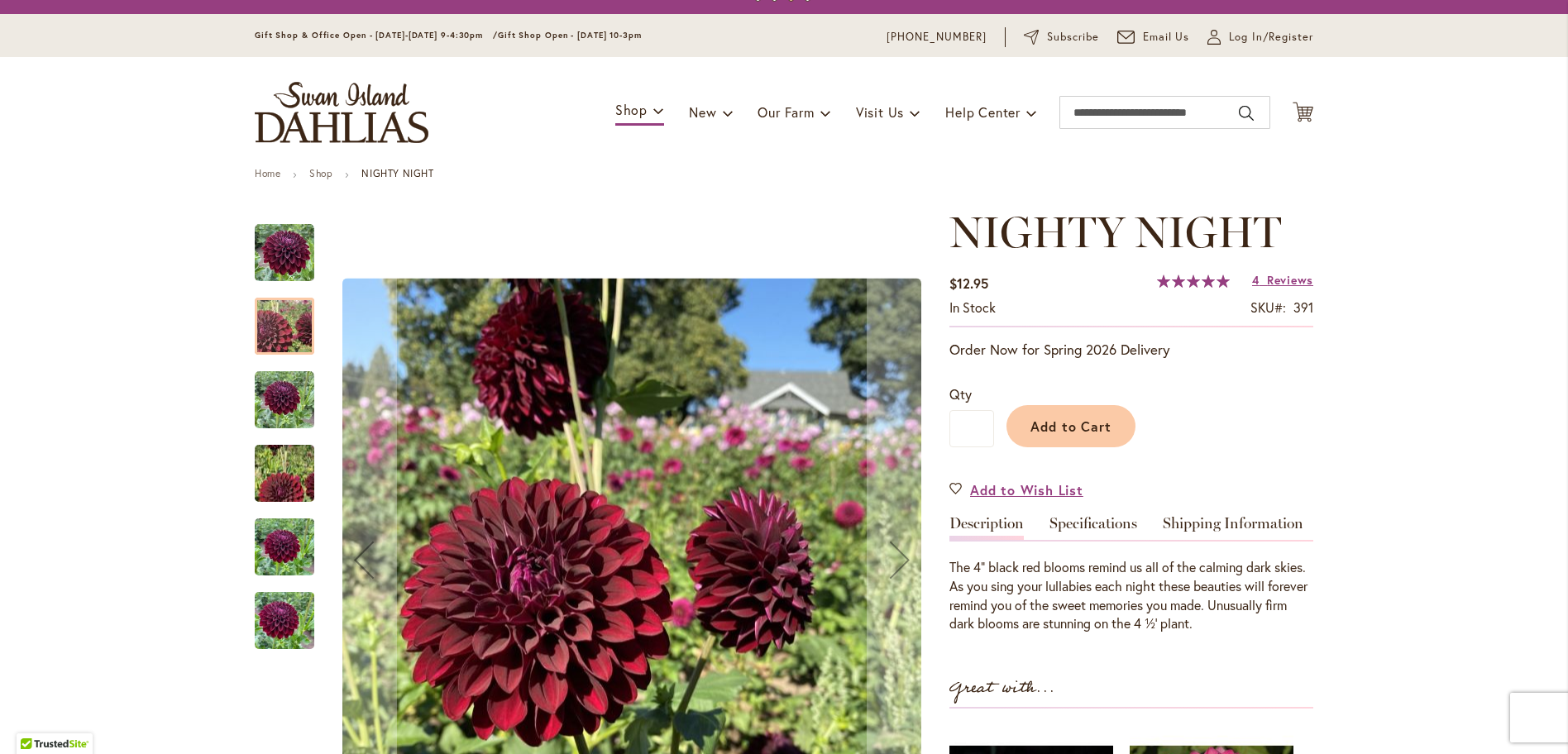
click at [287, 400] on img "Nighty Night" at bounding box center [284, 400] width 59 height 59
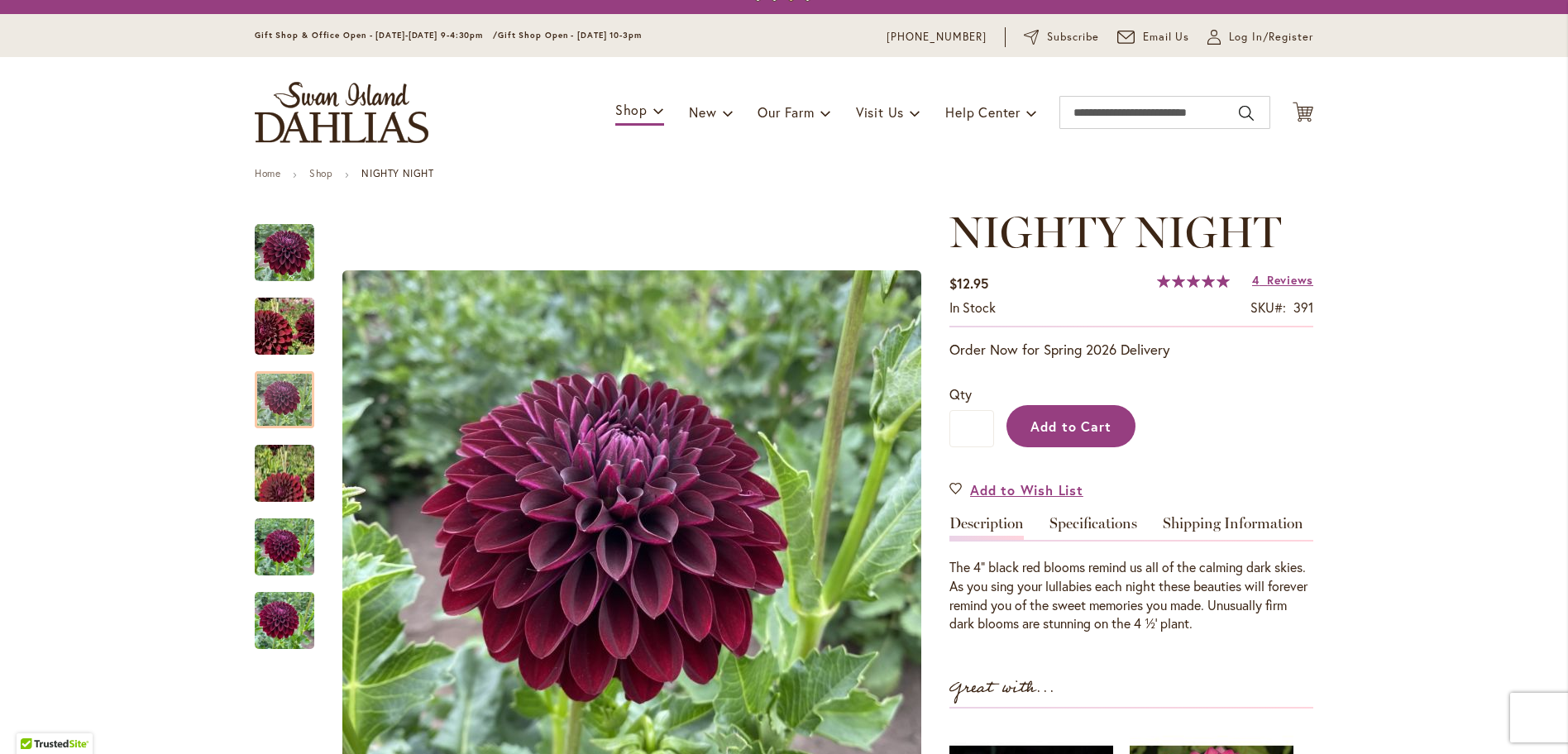
click at [1056, 421] on span "Add to Cart" at bounding box center [1071, 426] width 82 height 18
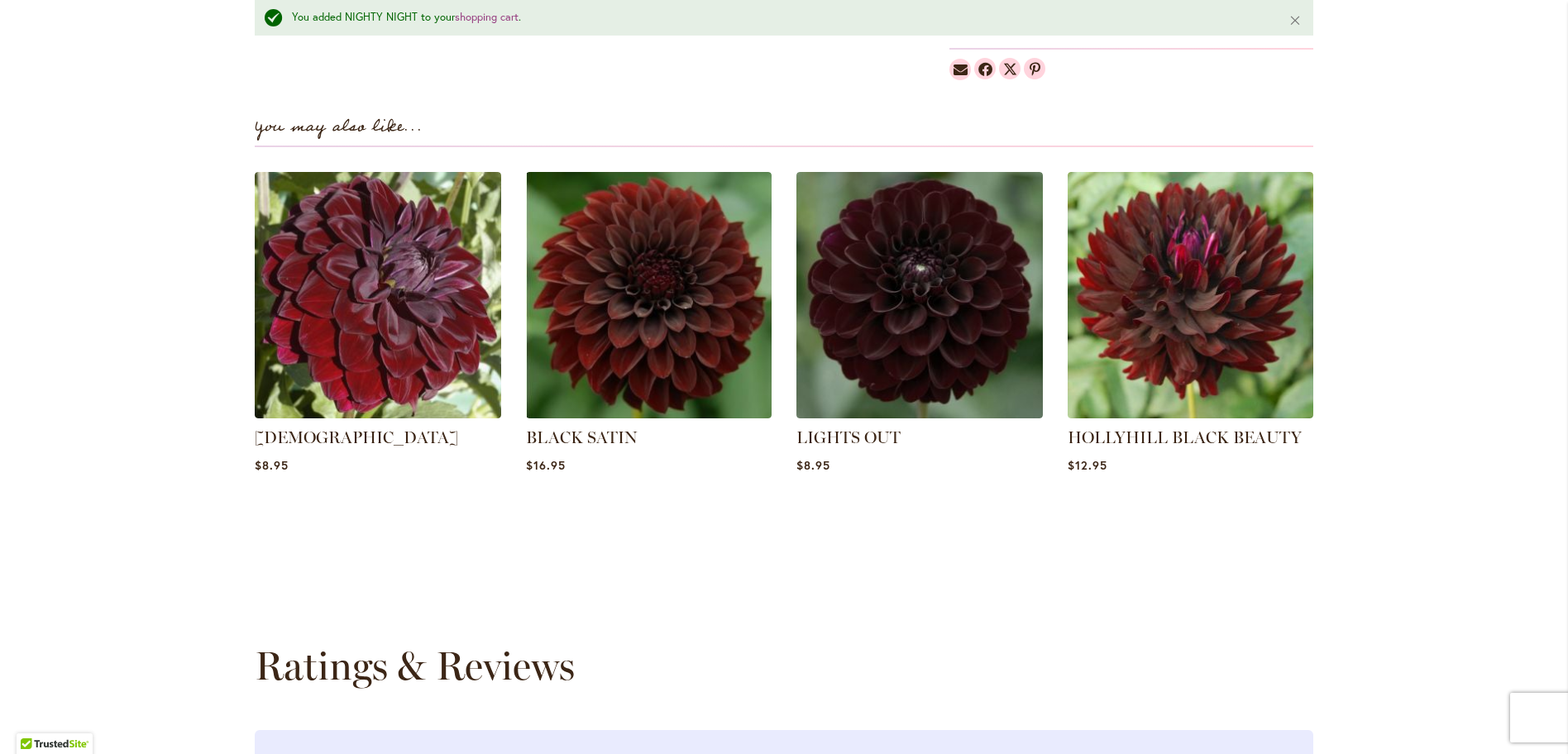
scroll to position [0, 0]
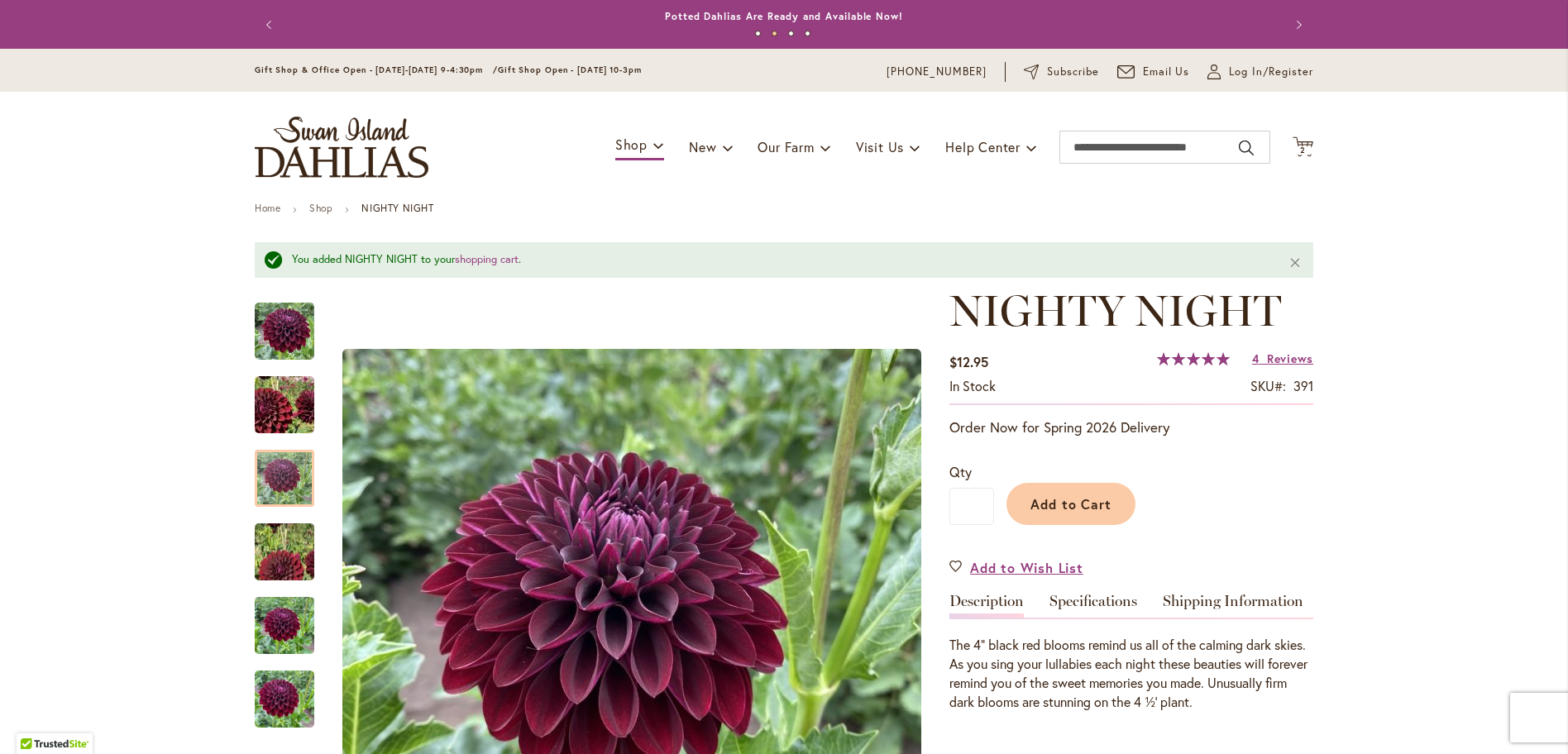
click at [1314, 141] on div "Toggle Nav Shop Dahlia Tubers Collections Fresh Cut Dahlias Gardening Supplies …" at bounding box center [784, 147] width 1091 height 111
click at [1302, 142] on icon "Cart .cls-1 { fill: #231f20; }" at bounding box center [1302, 146] width 20 height 20
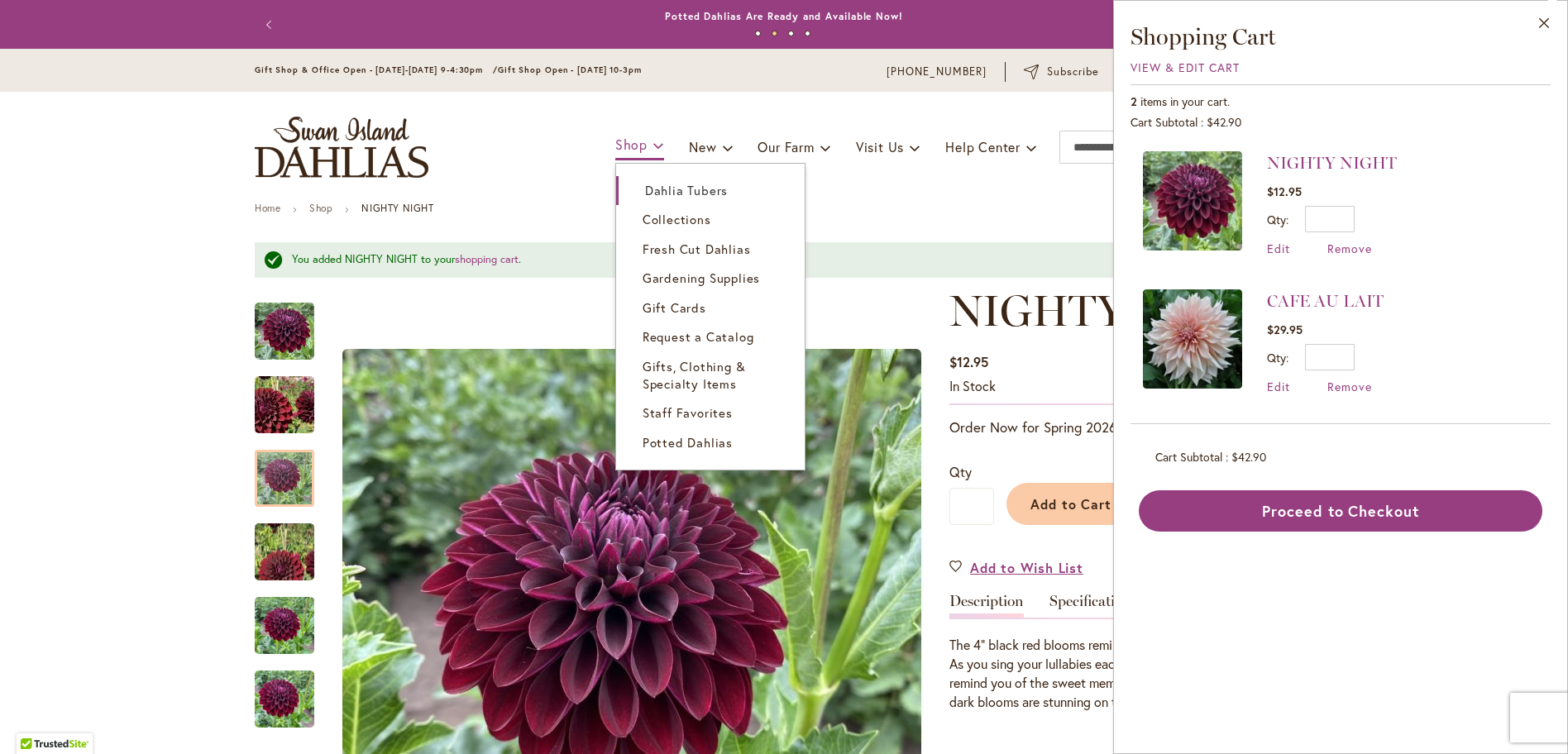
click at [629, 145] on span "Shop" at bounding box center [631, 144] width 32 height 18
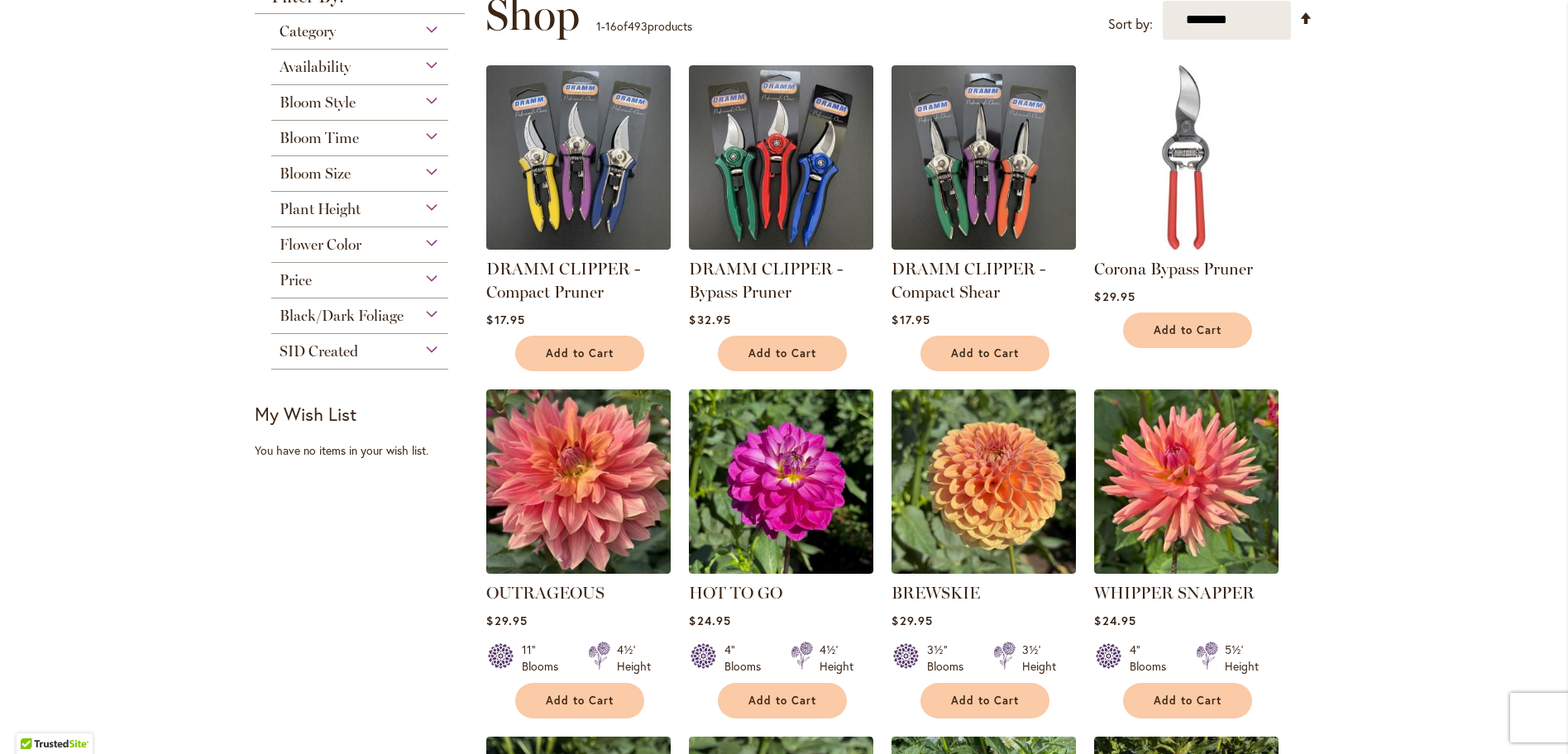
scroll to position [145, 0]
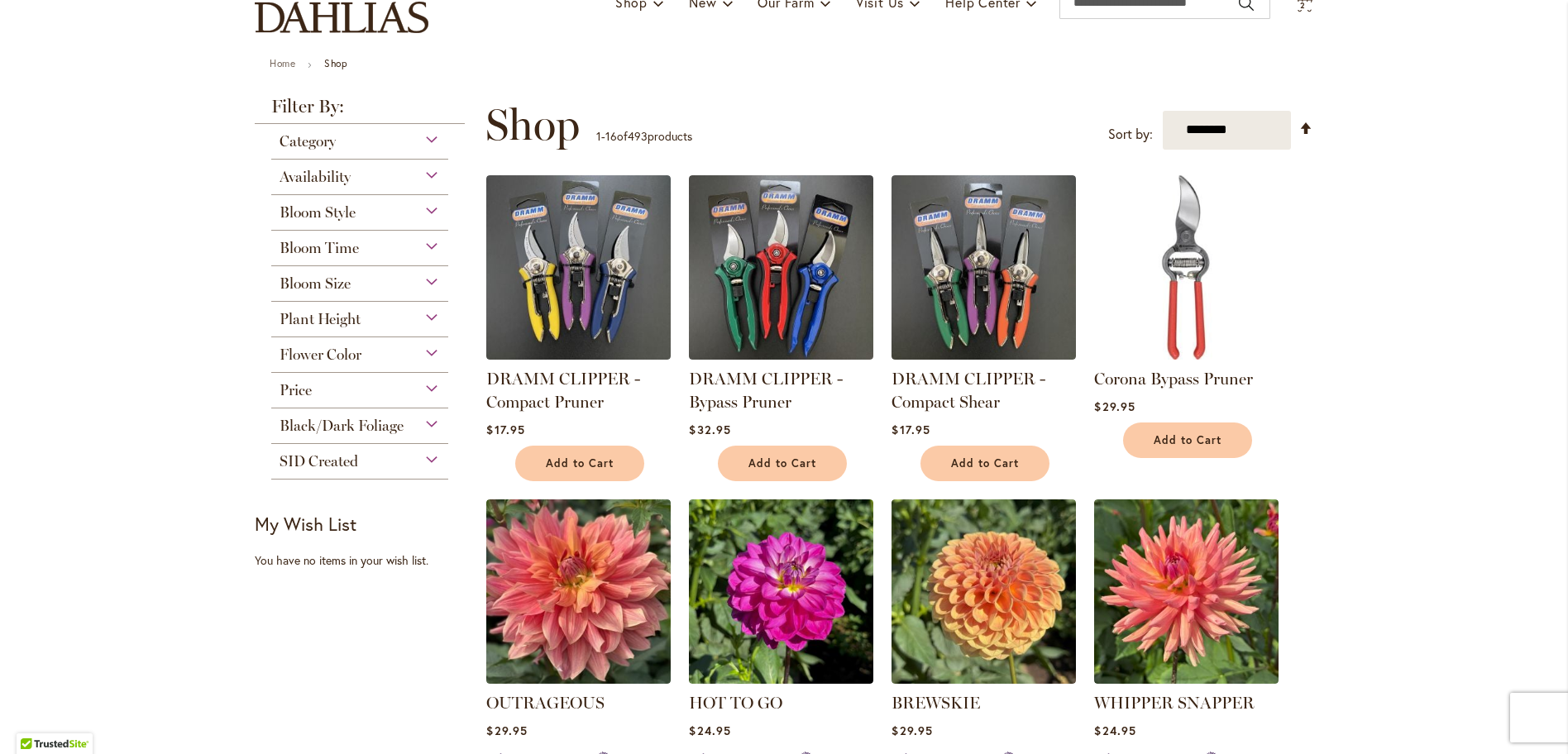
click at [431, 349] on div "Flower Color" at bounding box center [360, 350] width 177 height 26
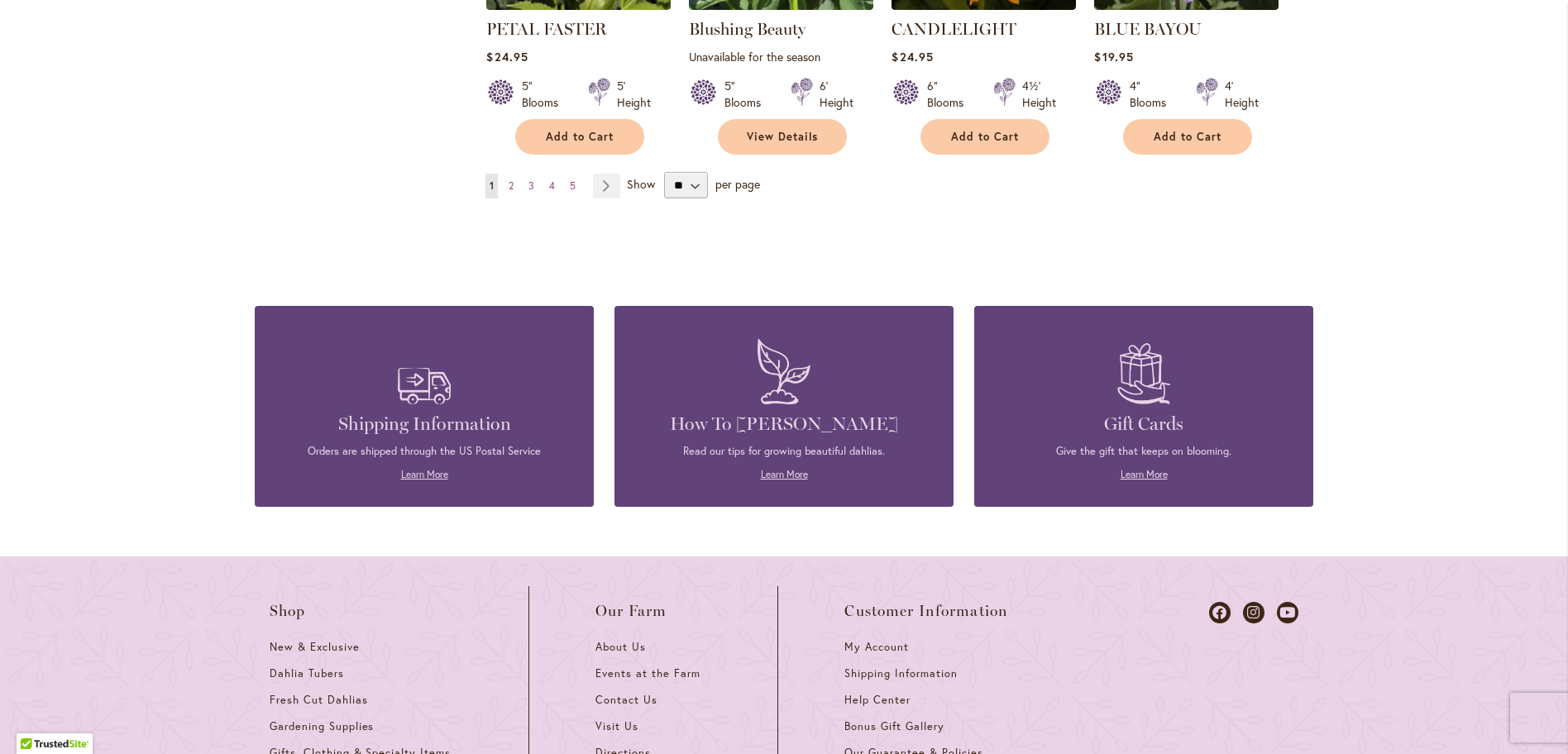
scroll to position [1370, 0]
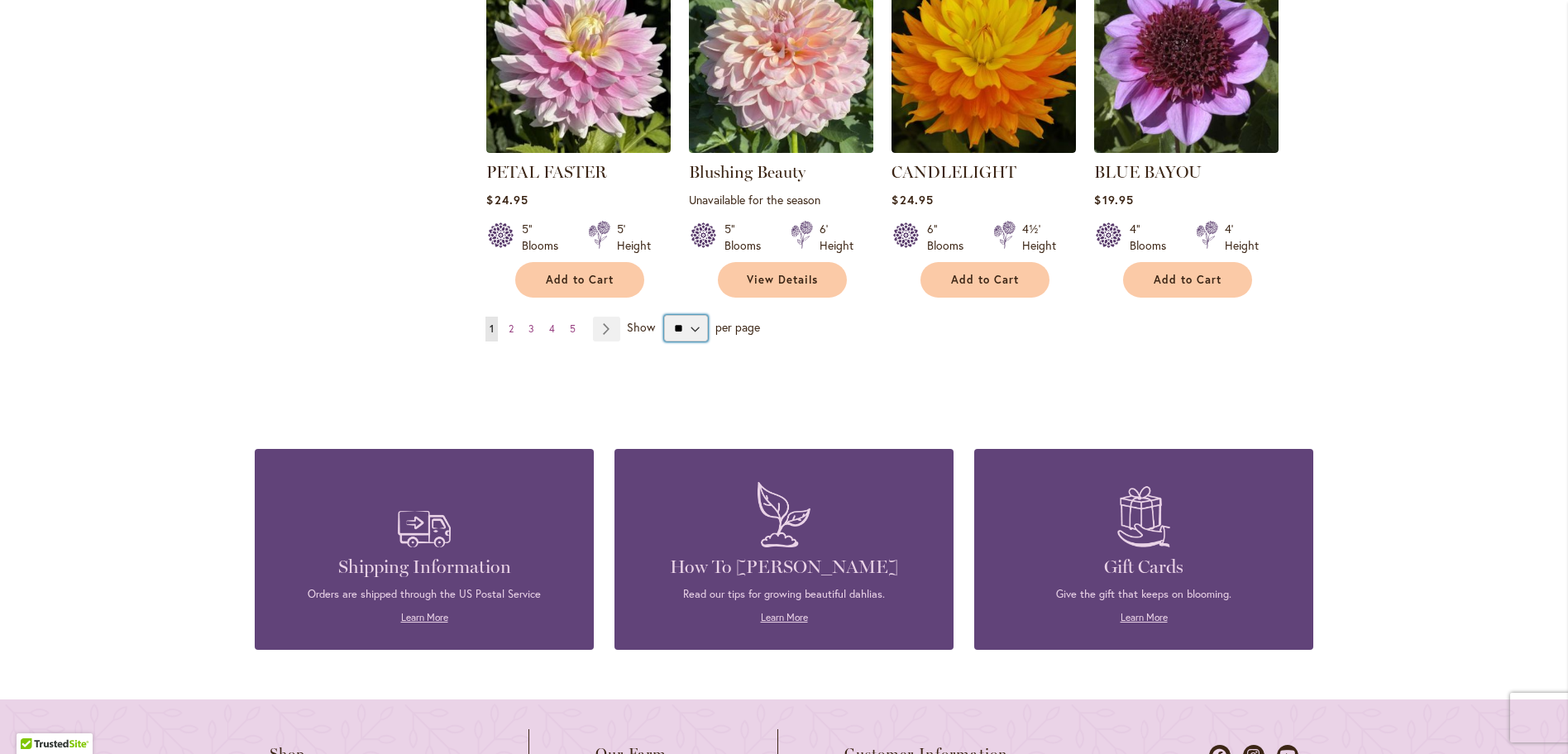
click at [695, 327] on select "** ** ** **" at bounding box center [685, 328] width 44 height 26
select select "**"
click at [664, 315] on select "** ** ** **" at bounding box center [685, 328] width 44 height 26
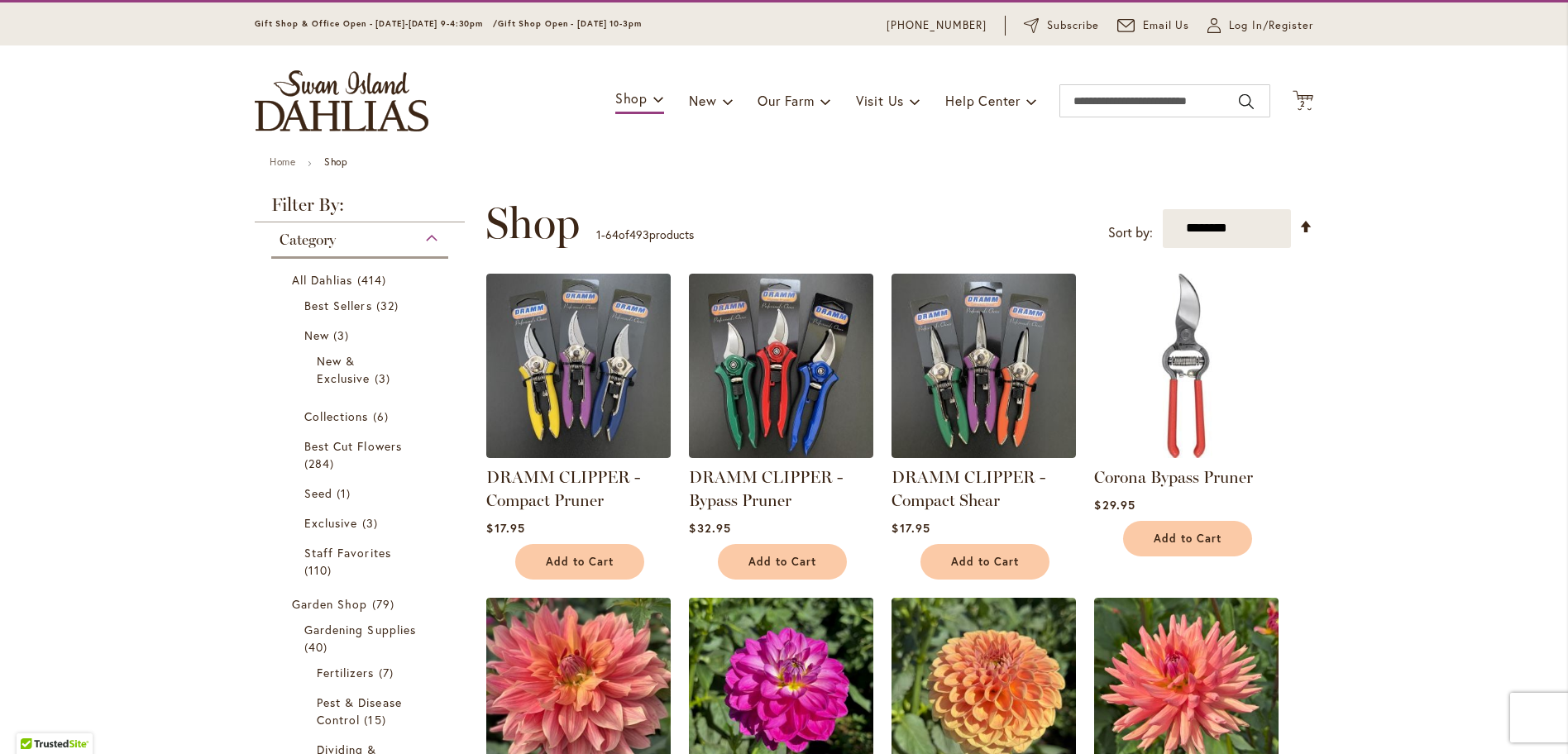
scroll to position [48, 0]
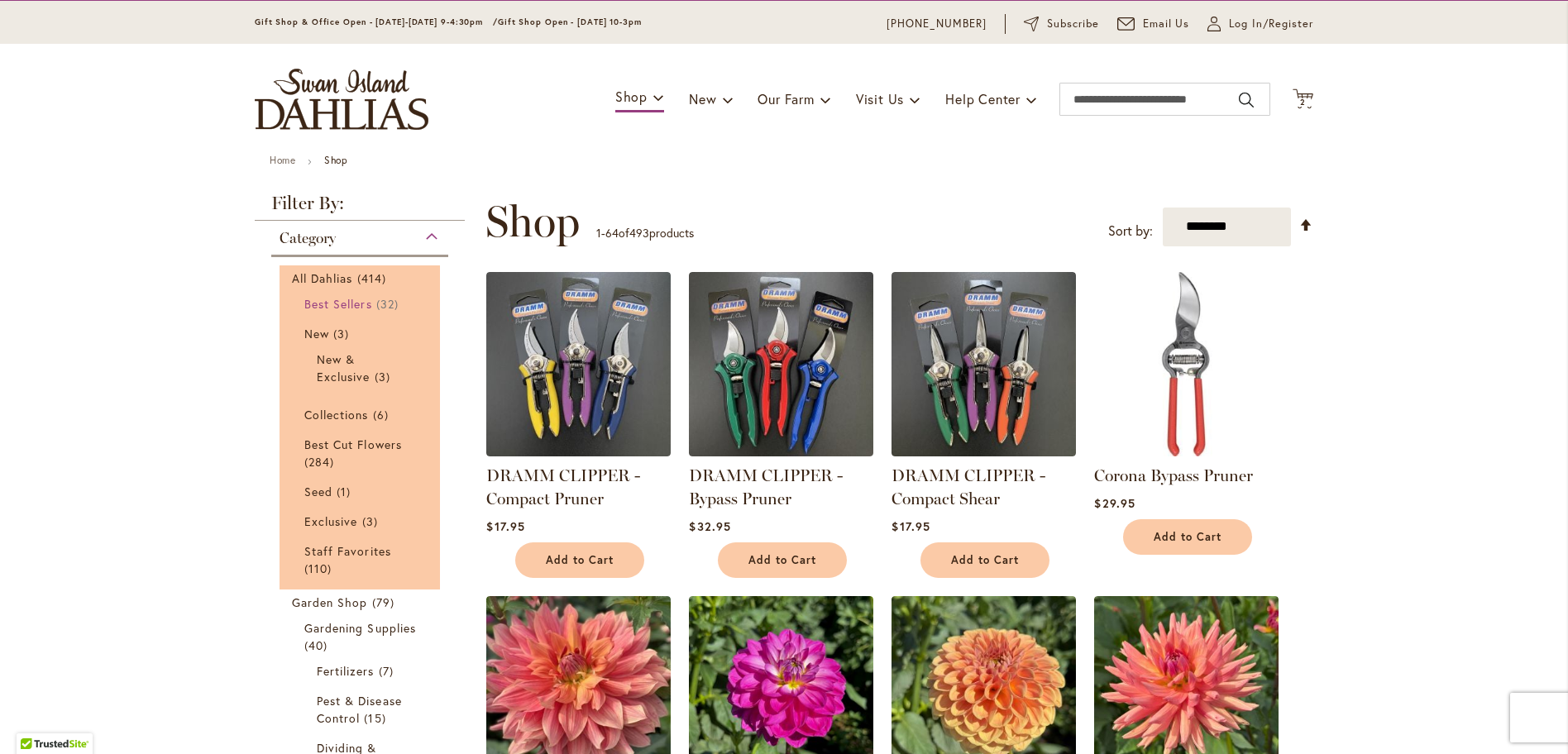
click at [339, 304] on span "Best Sellers" at bounding box center [339, 304] width 68 height 16
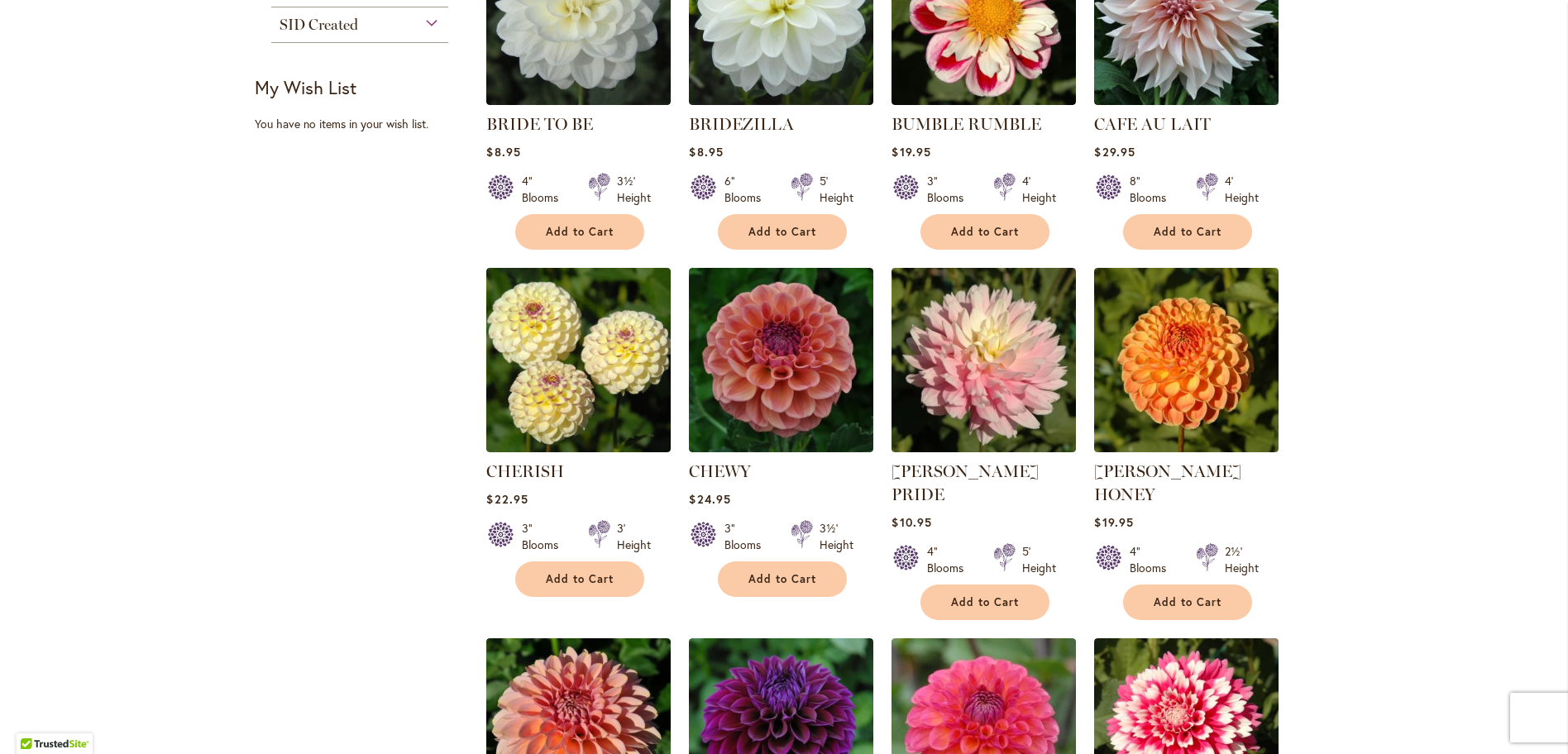
scroll to position [628, 0]
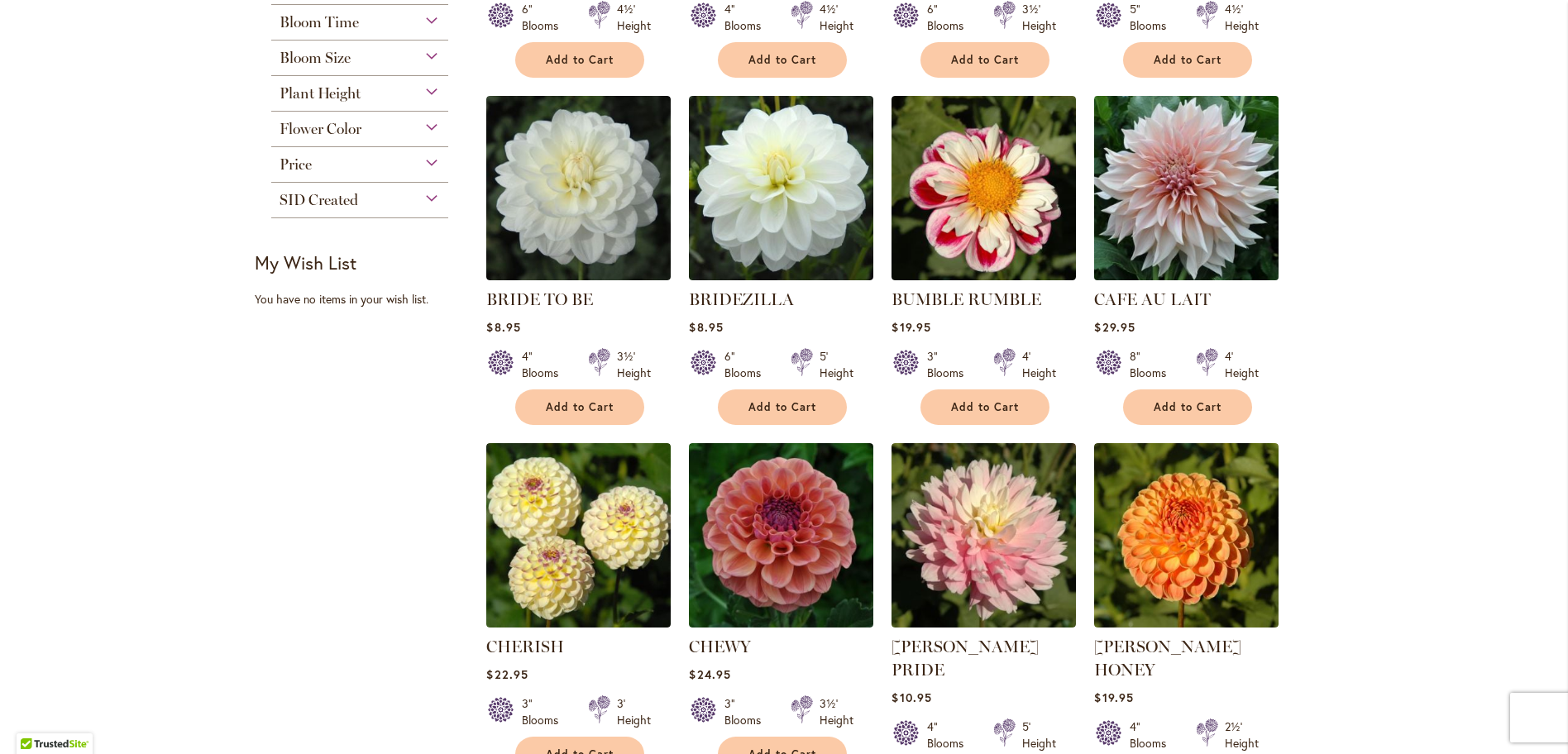
click at [1189, 206] on img at bounding box center [1186, 187] width 194 height 194
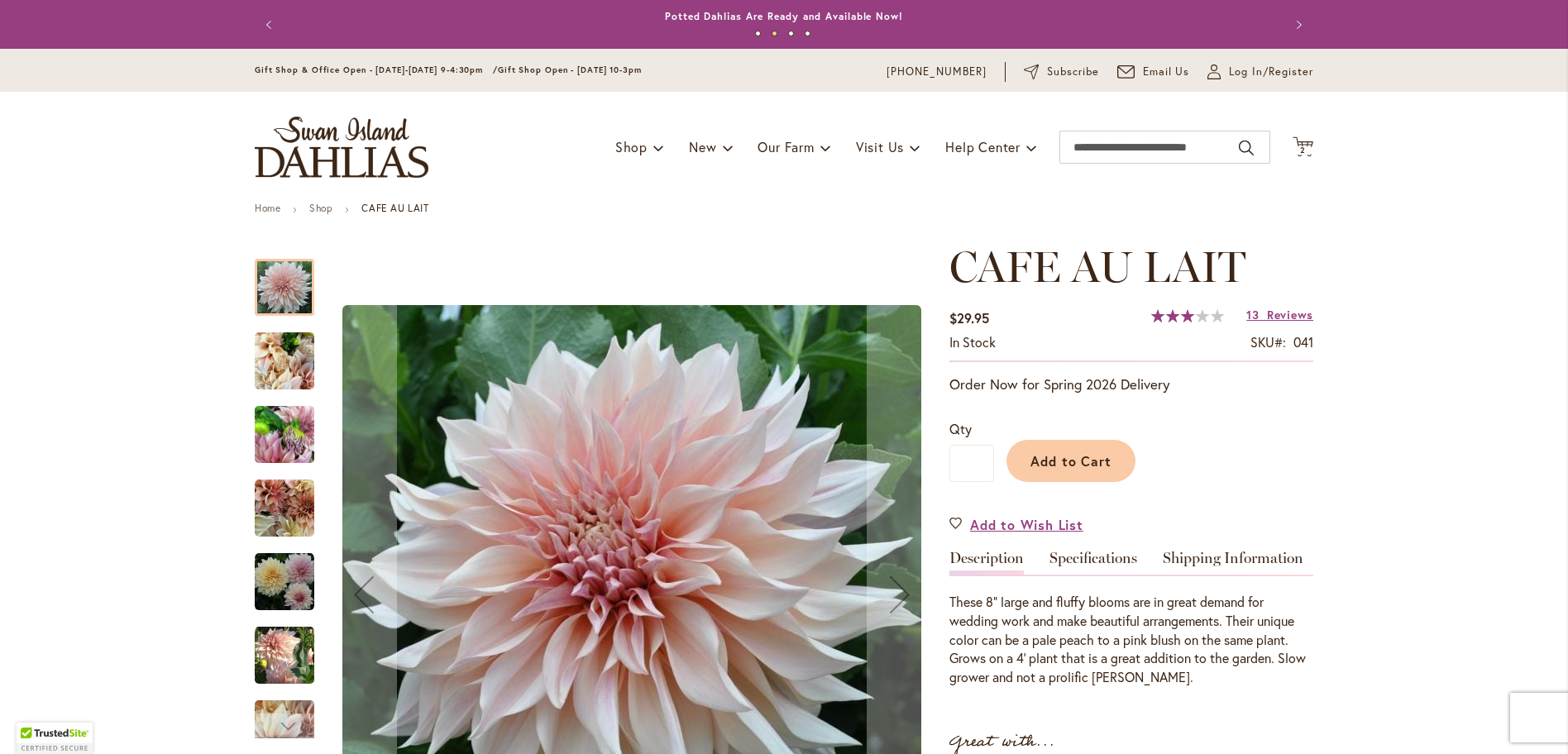
click at [301, 370] on img "Café Au Lait" at bounding box center [284, 361] width 59 height 80
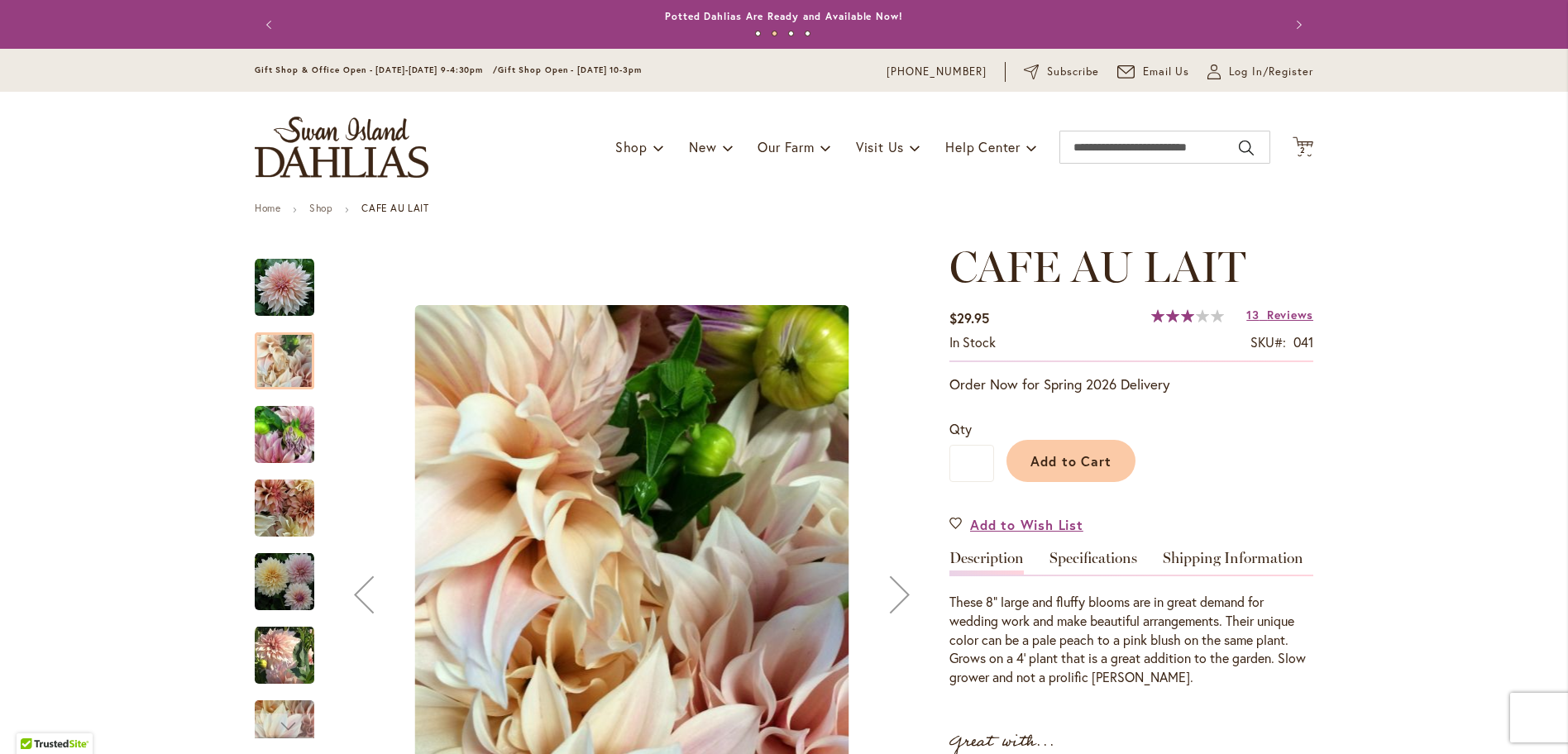
click at [297, 444] on img "Café Au Lait" at bounding box center [284, 435] width 59 height 80
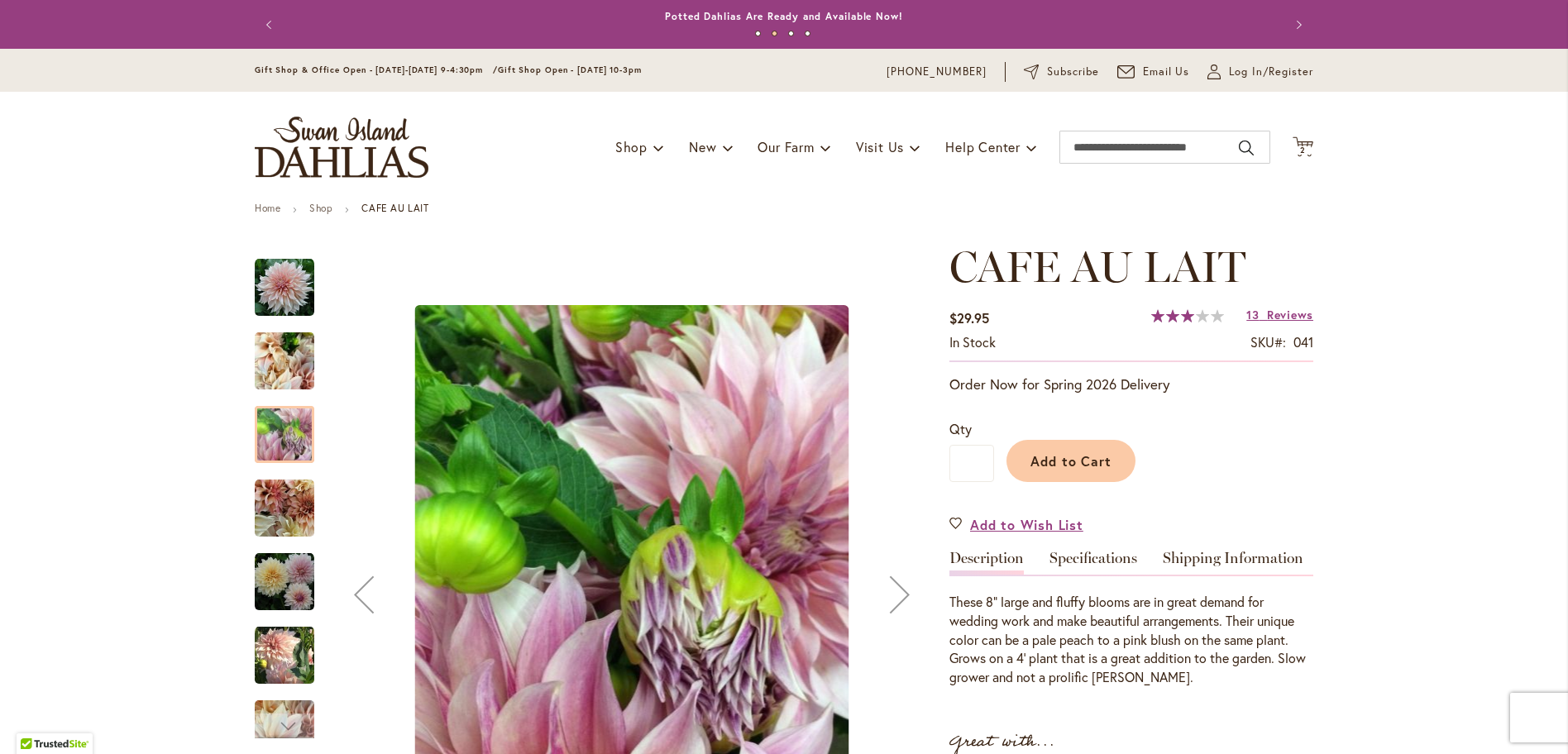
click at [297, 517] on img "Café Au Lait" at bounding box center [284, 508] width 59 height 59
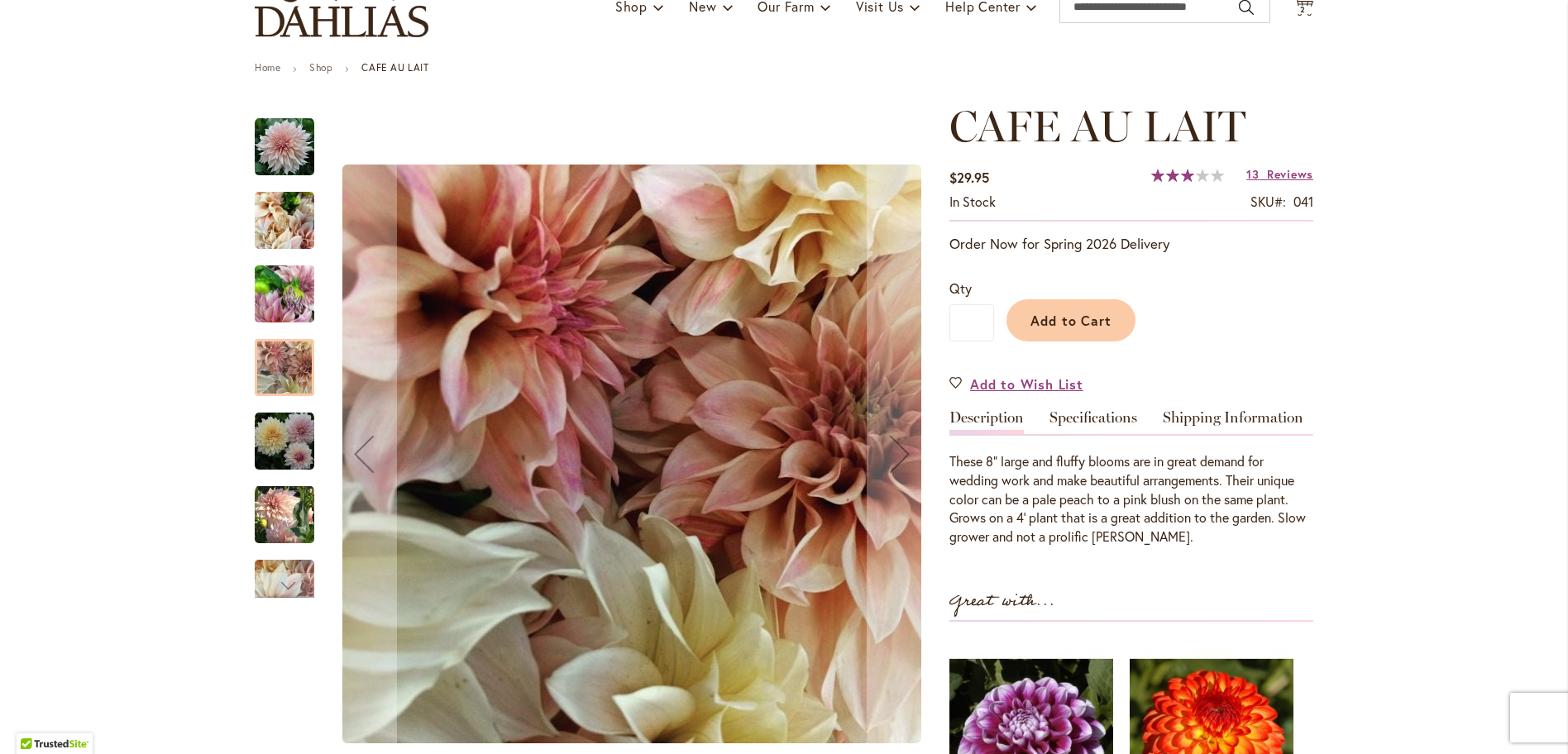
scroll to position [143, 0]
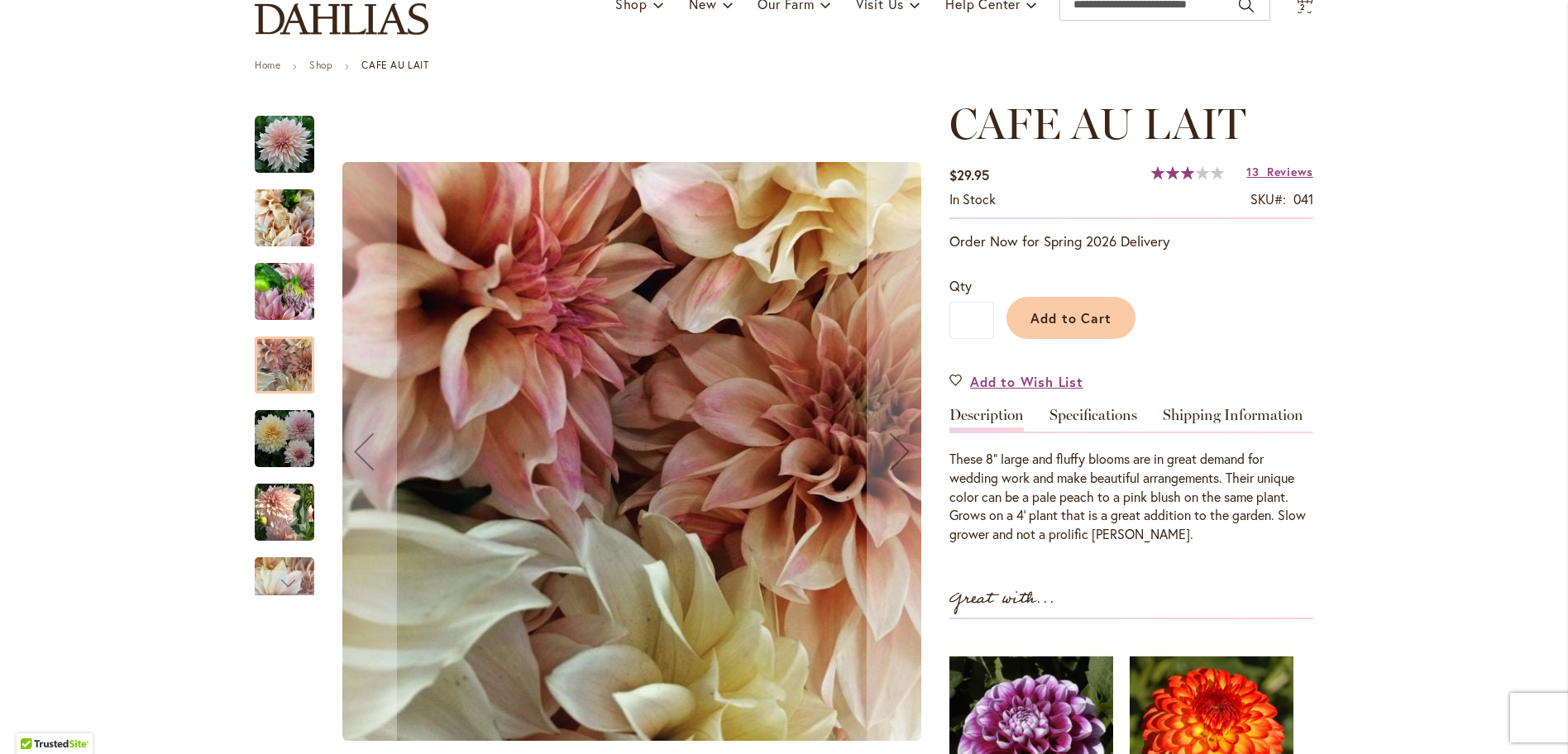
click at [288, 433] on img "Café Au Lait" at bounding box center [284, 438] width 59 height 59
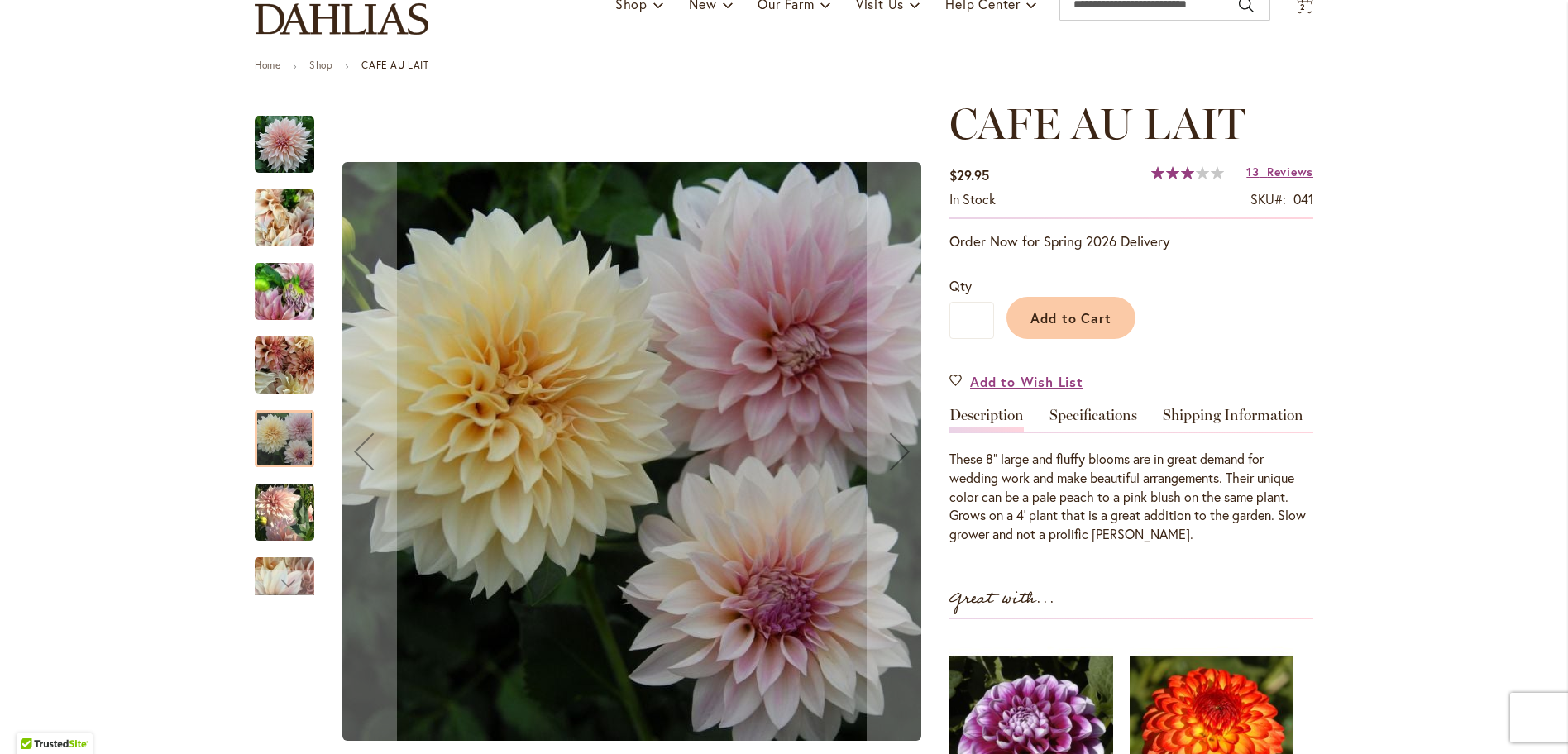
click at [294, 524] on img "Café Au Lait" at bounding box center [284, 511] width 59 height 61
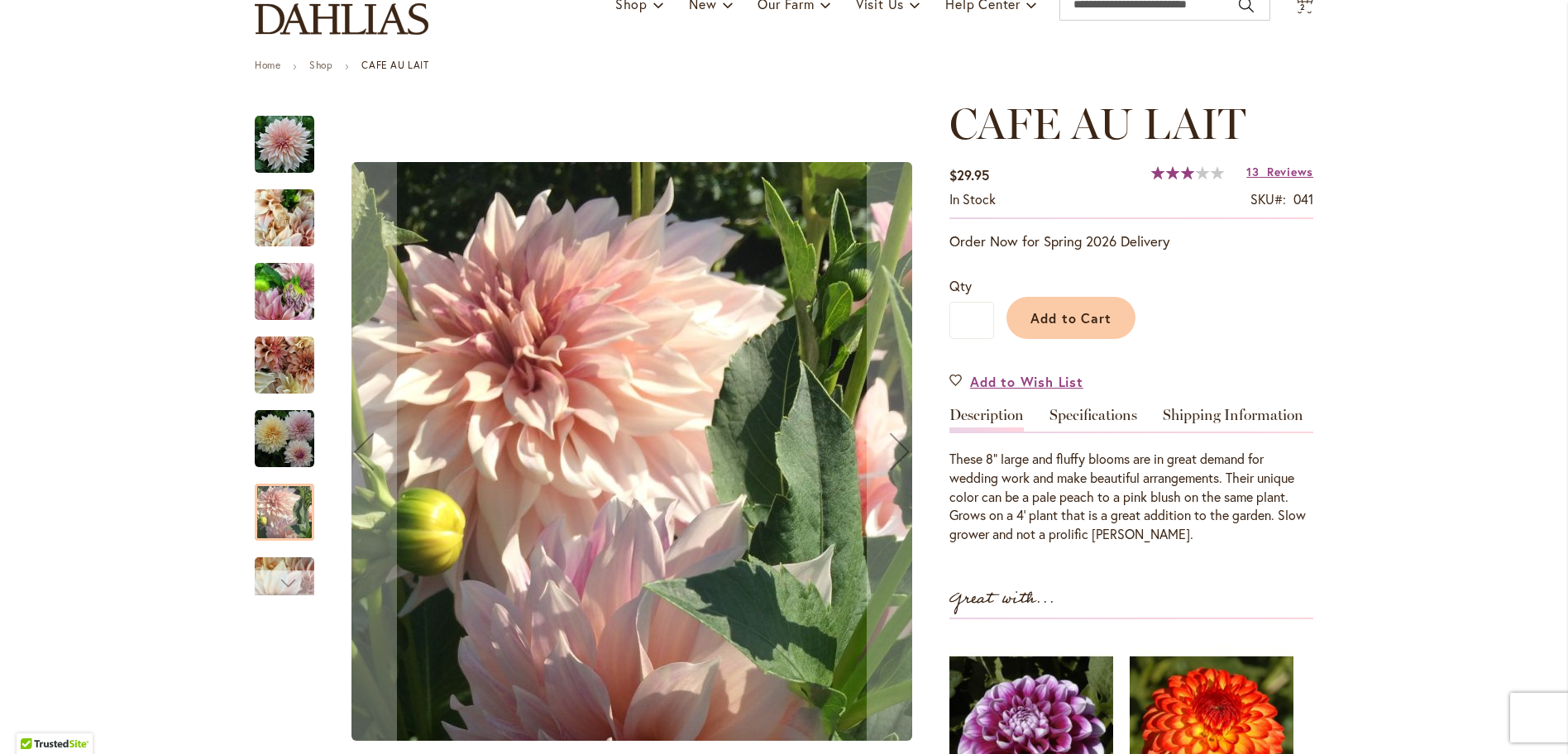
click at [295, 585] on div "Next" at bounding box center [283, 582] width 24 height 24
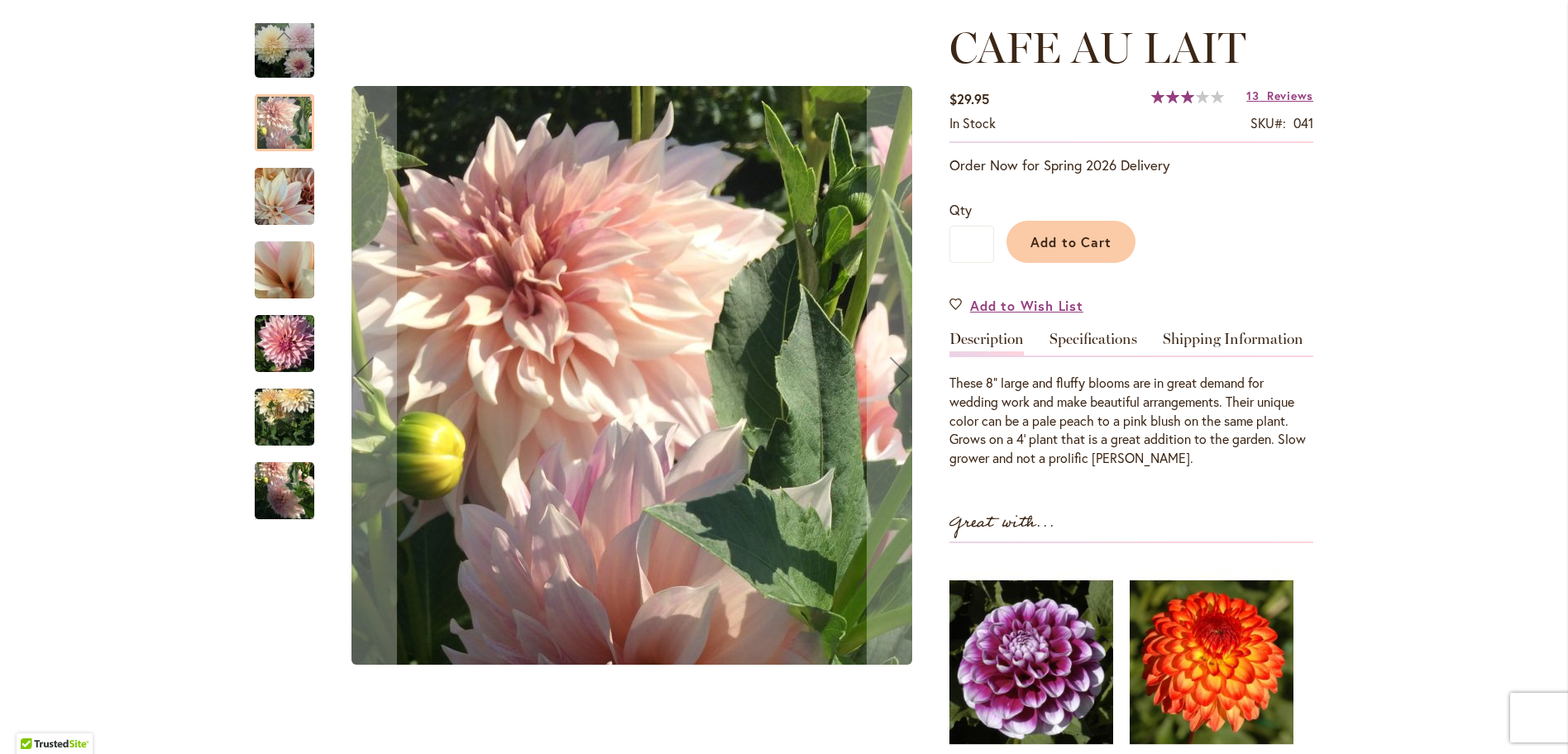
scroll to position [0, 0]
